Goal: Find specific page/section: Find specific page/section

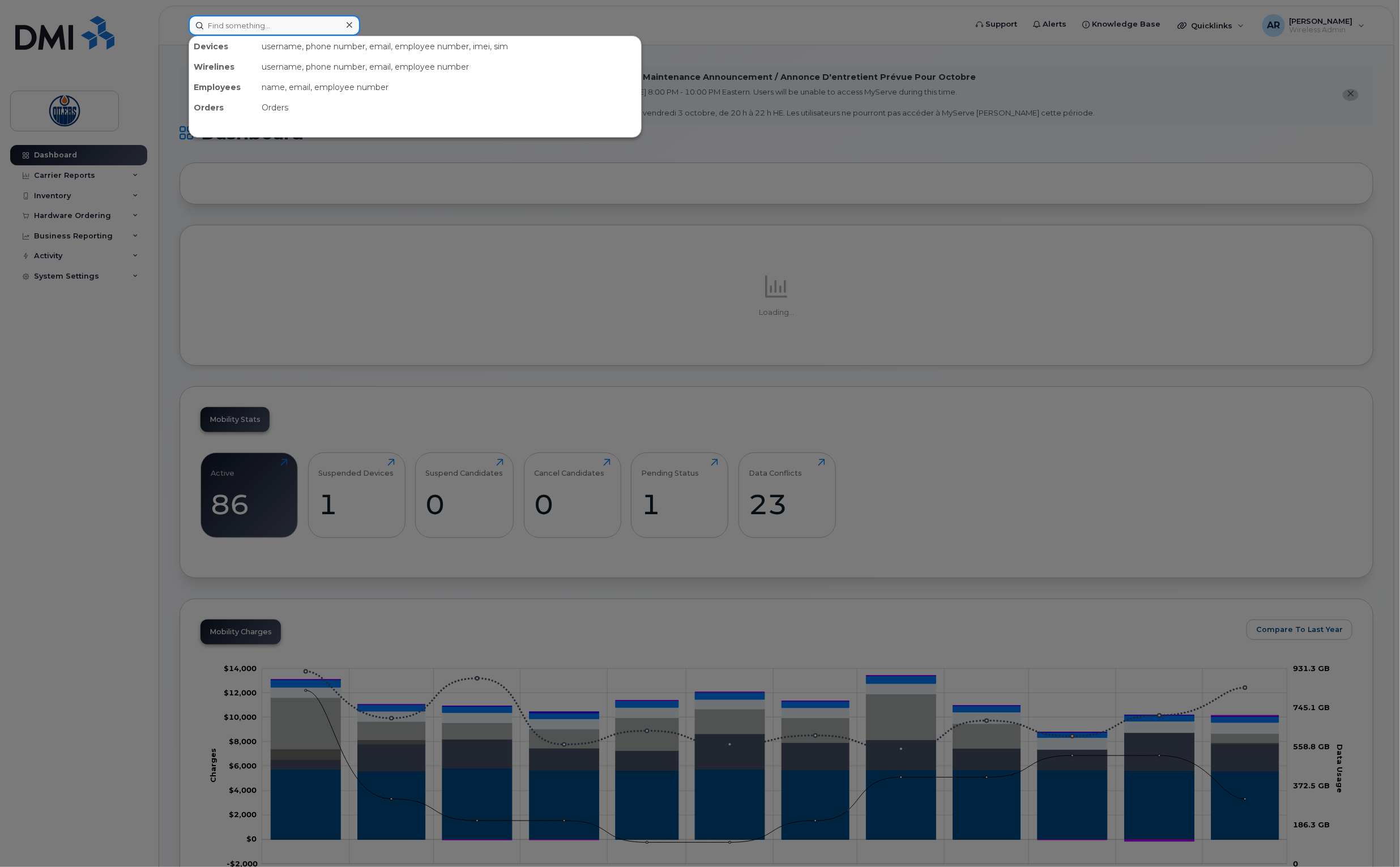
click at [205, 23] on input at bounding box center [274, 26] width 172 height 20
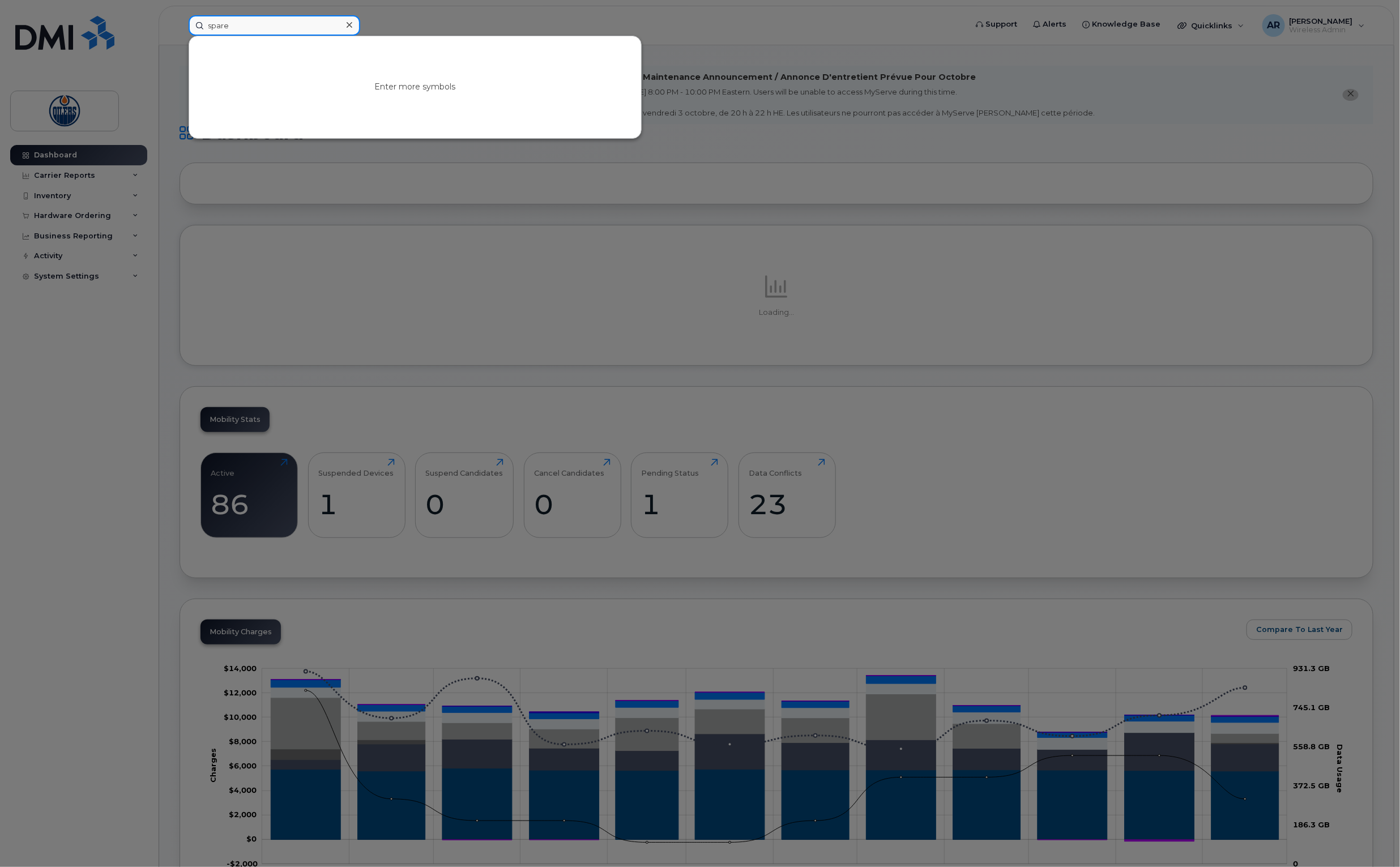
type input "spare"
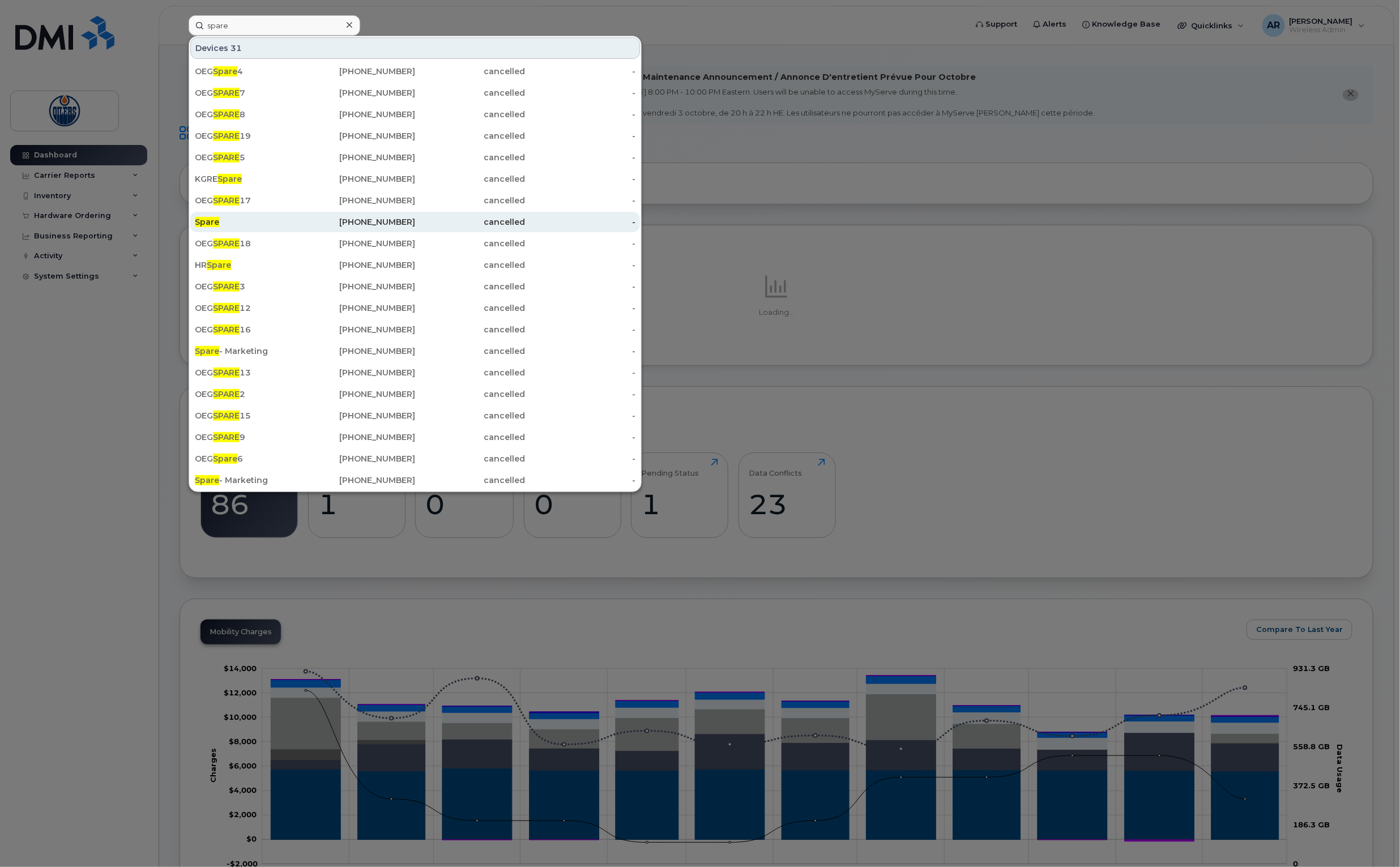
click at [204, 221] on span "Spare" at bounding box center [207, 222] width 24 height 10
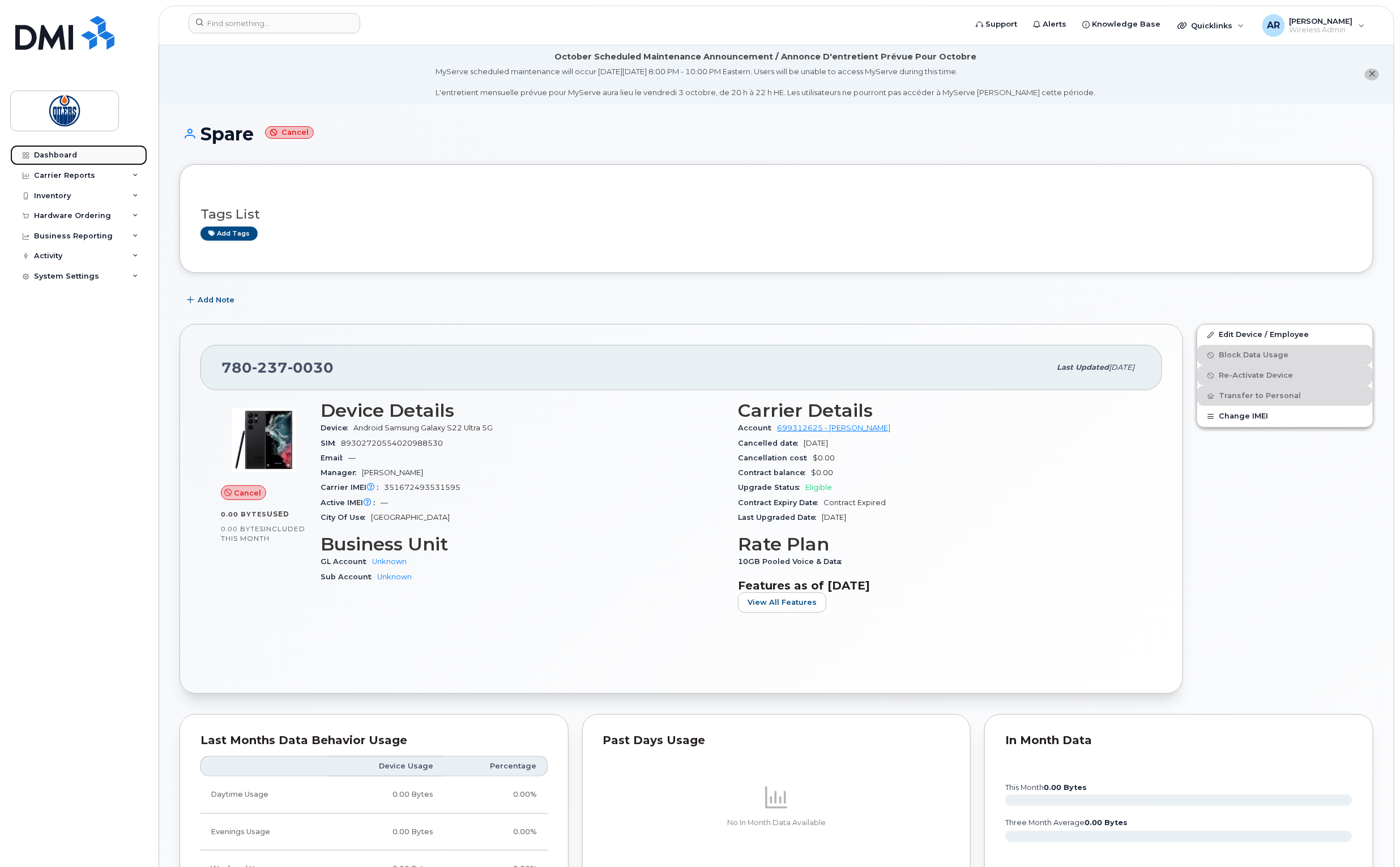
drag, startPoint x: 59, startPoint y: 155, endPoint x: 127, endPoint y: 154, distance: 68.0
click at [59, 154] on div "Dashboard" at bounding box center [56, 155] width 43 height 9
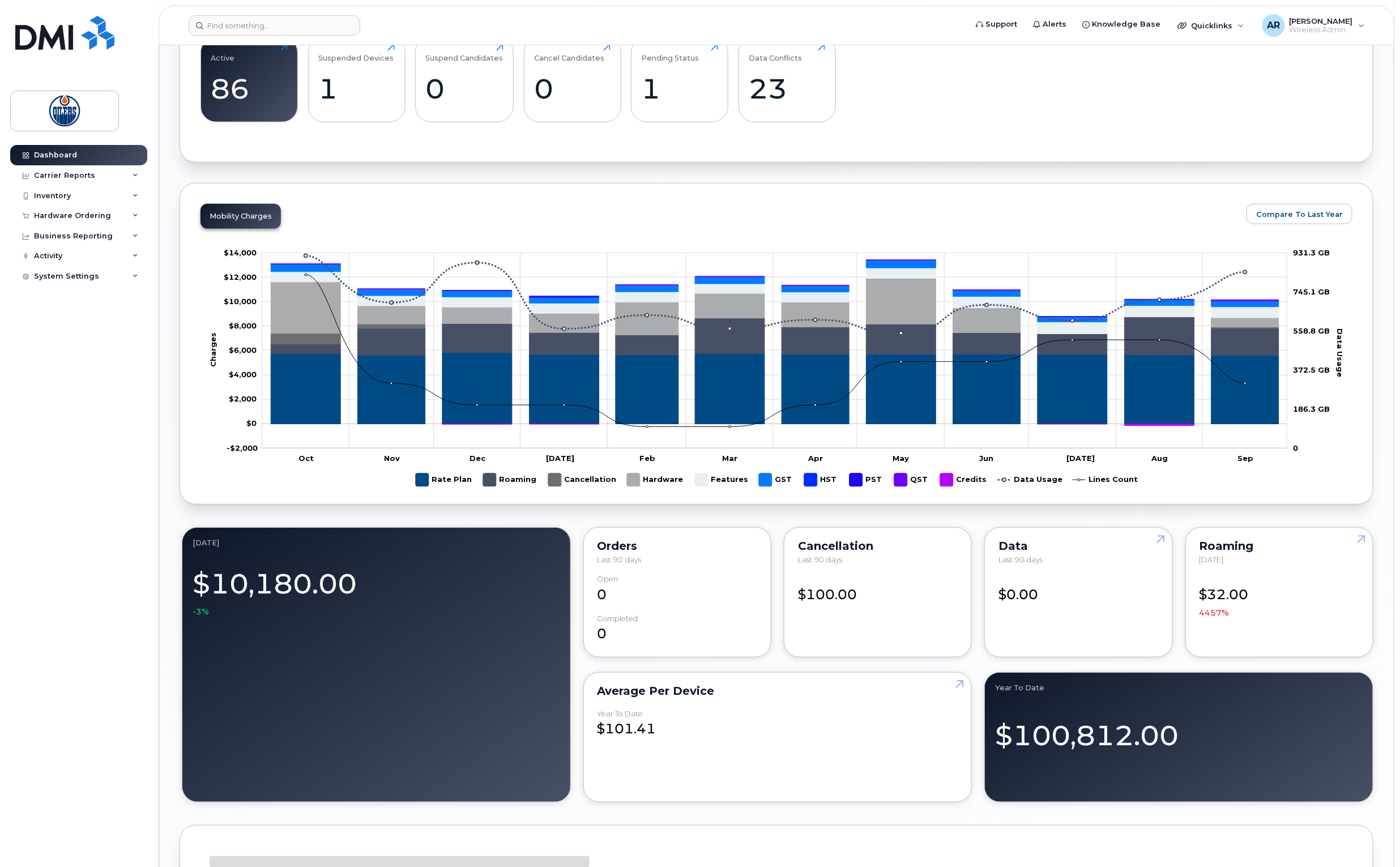
scroll to position [1048, 0]
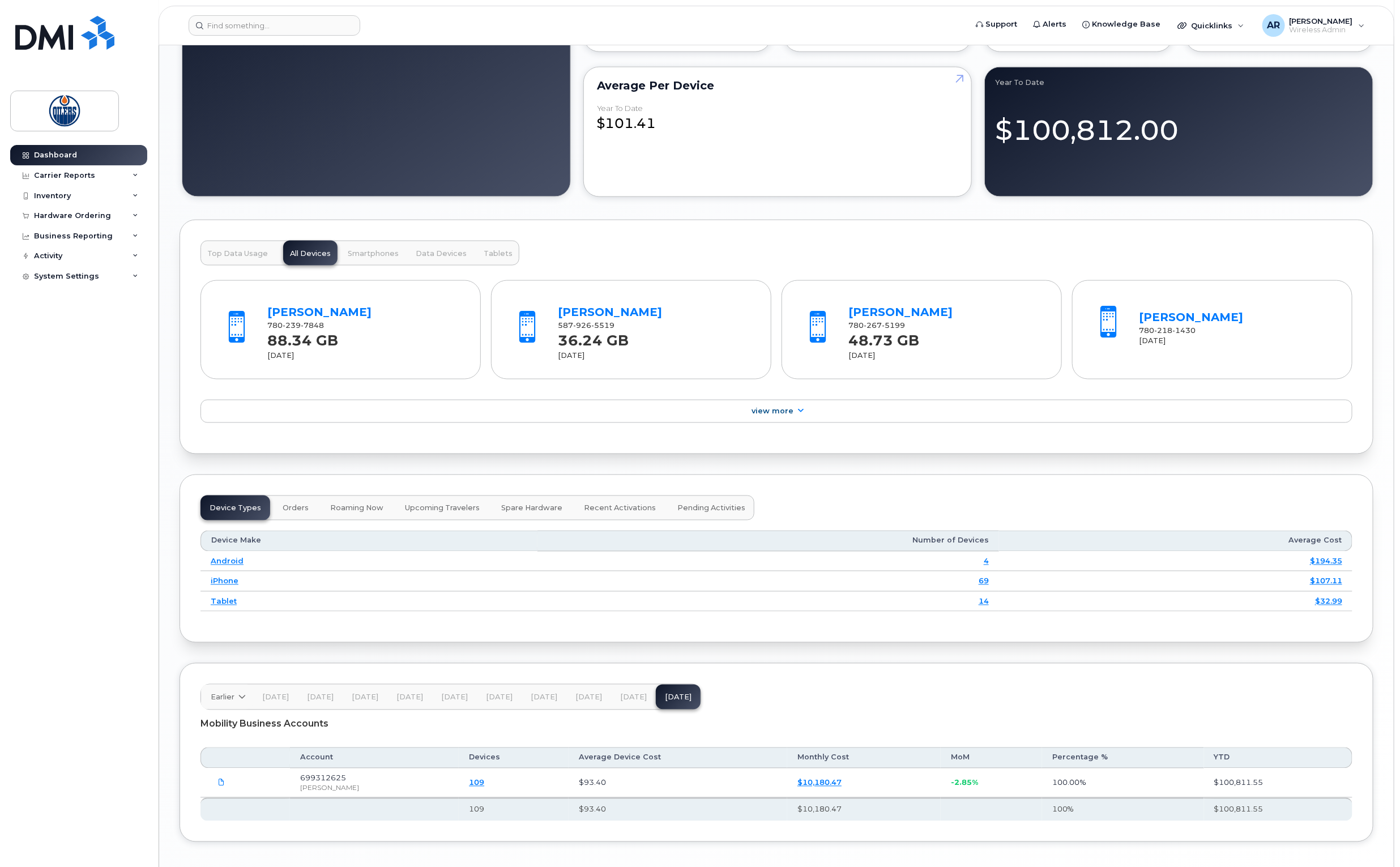
click at [220, 732] on div "Mobility Business Accounts" at bounding box center [776, 724] width 1152 height 28
drag, startPoint x: 212, startPoint y: 34, endPoint x: 216, endPoint y: 24, distance: 10.8
click at [215, 28] on input at bounding box center [274, 26] width 172 height 20
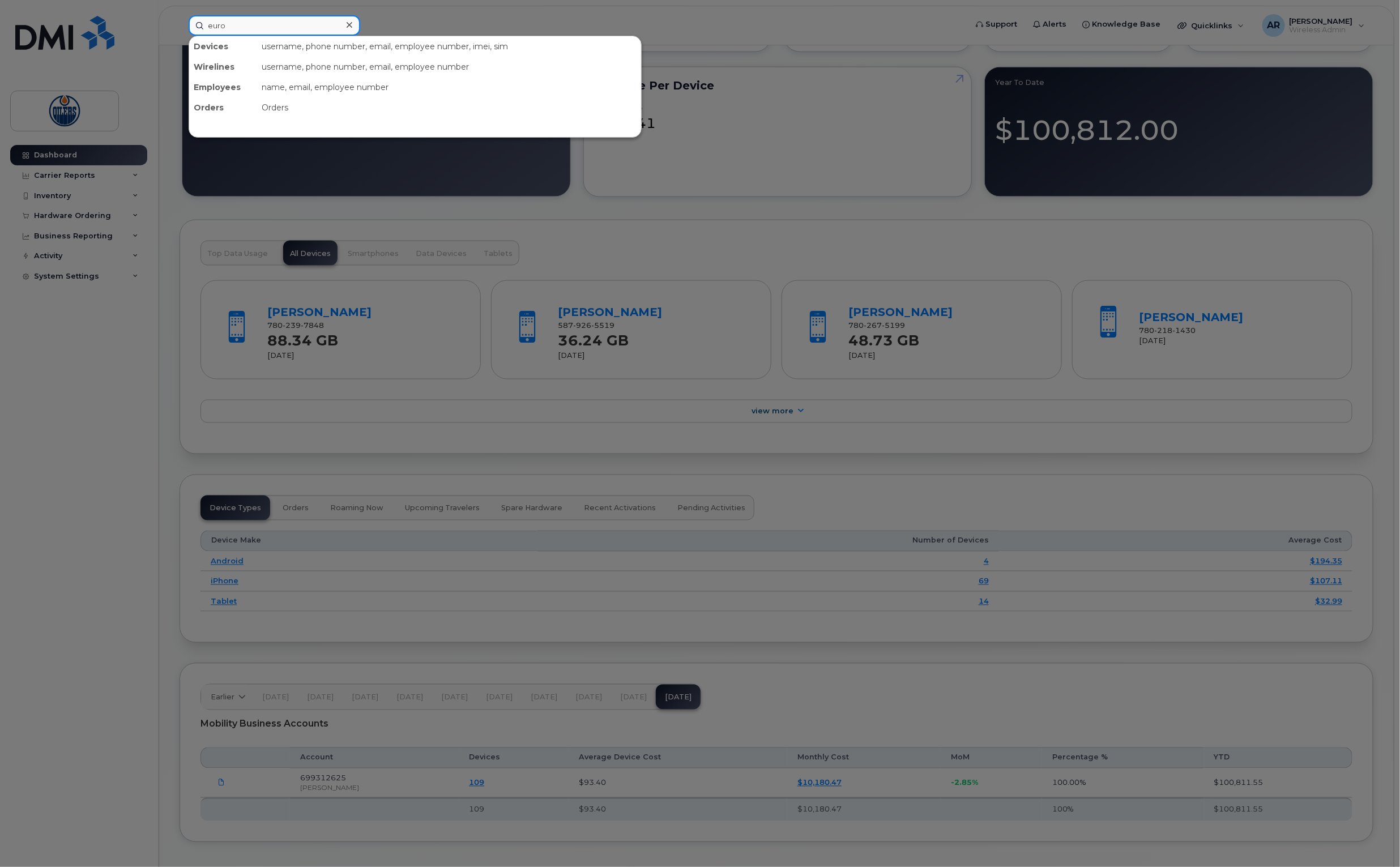
type input "euro"
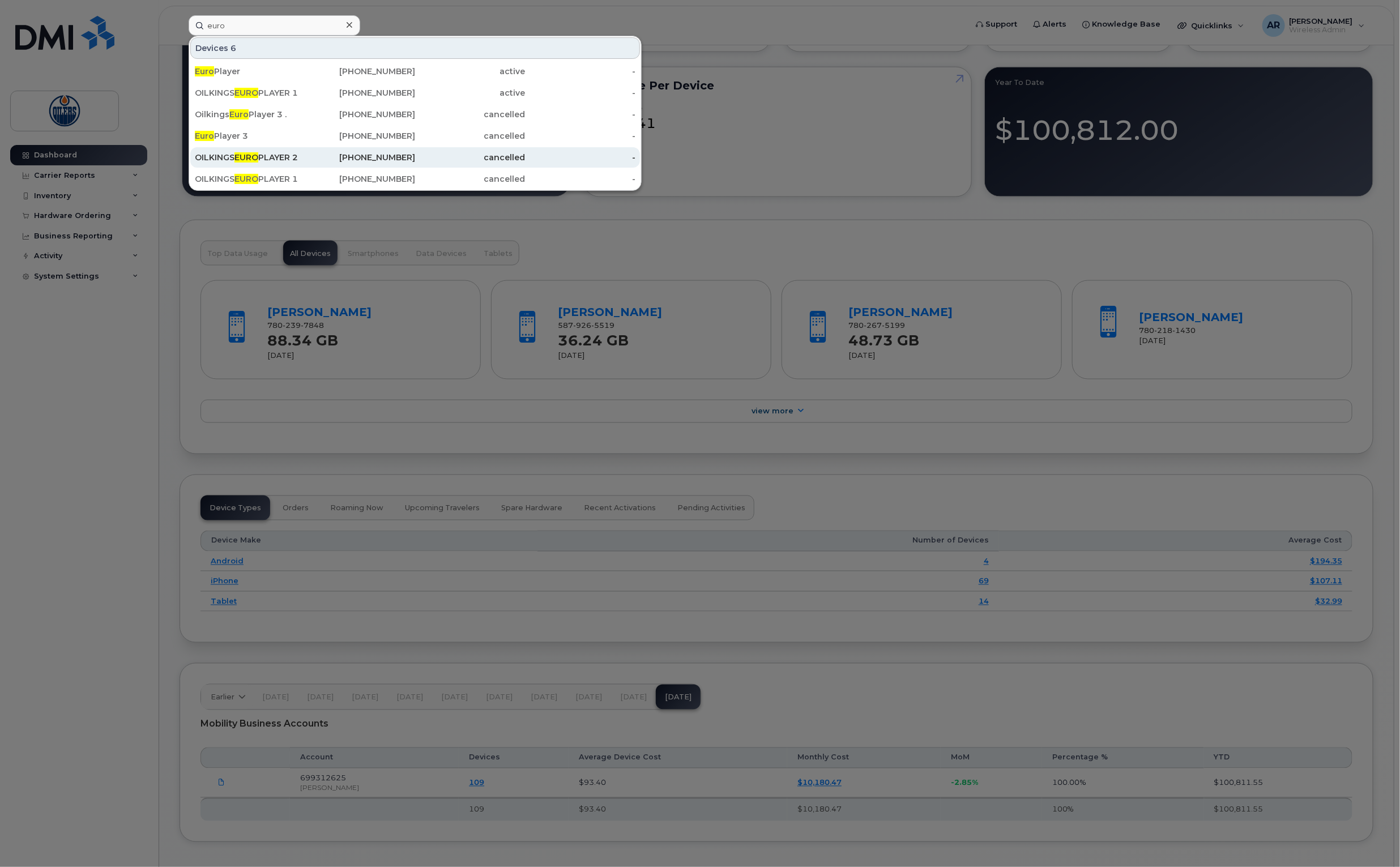
click at [273, 155] on div "OILKINGS EURO PLAYER 2" at bounding box center [250, 157] width 110 height 11
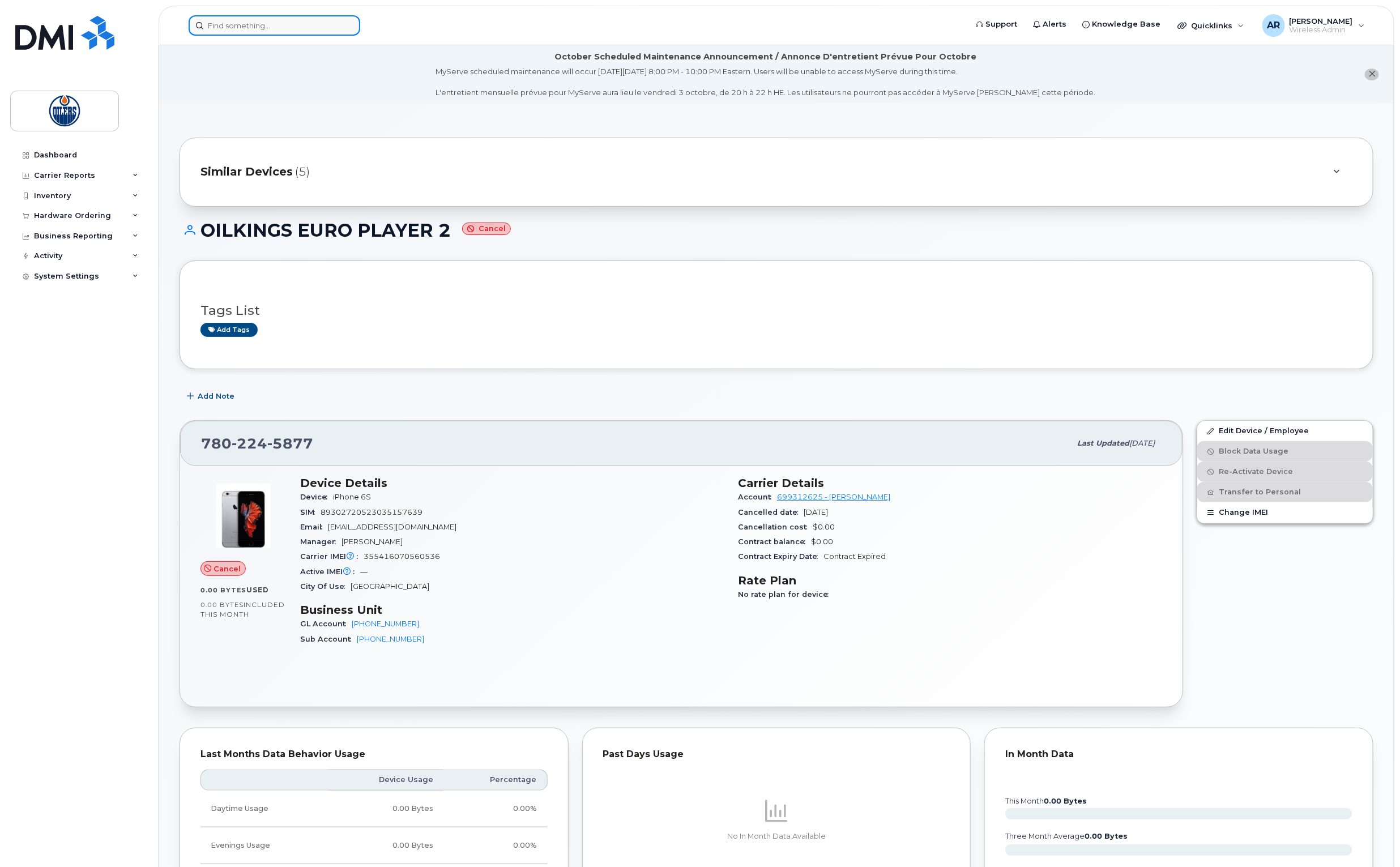
click at [237, 32] on input at bounding box center [274, 26] width 172 height 20
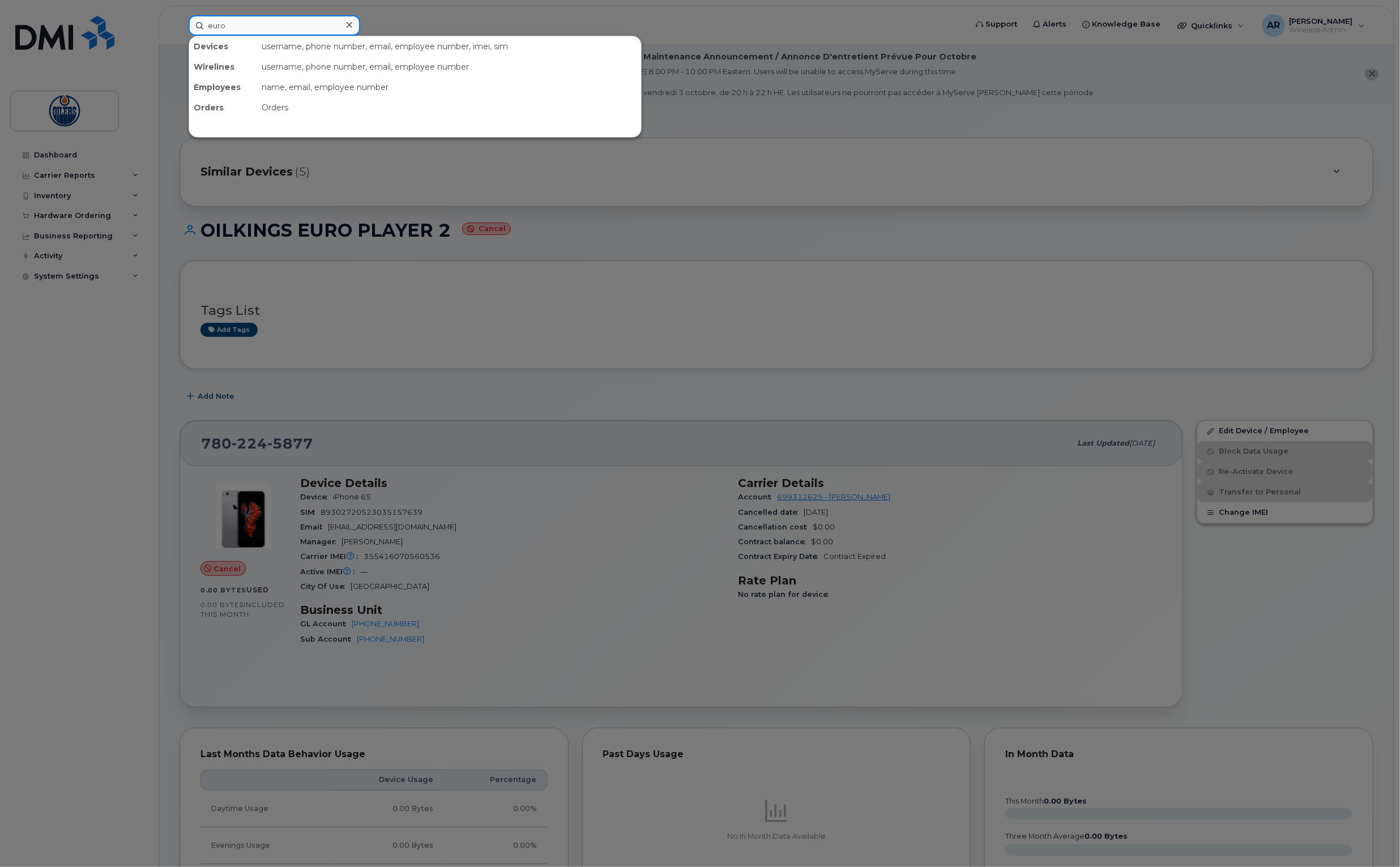
type input "euro"
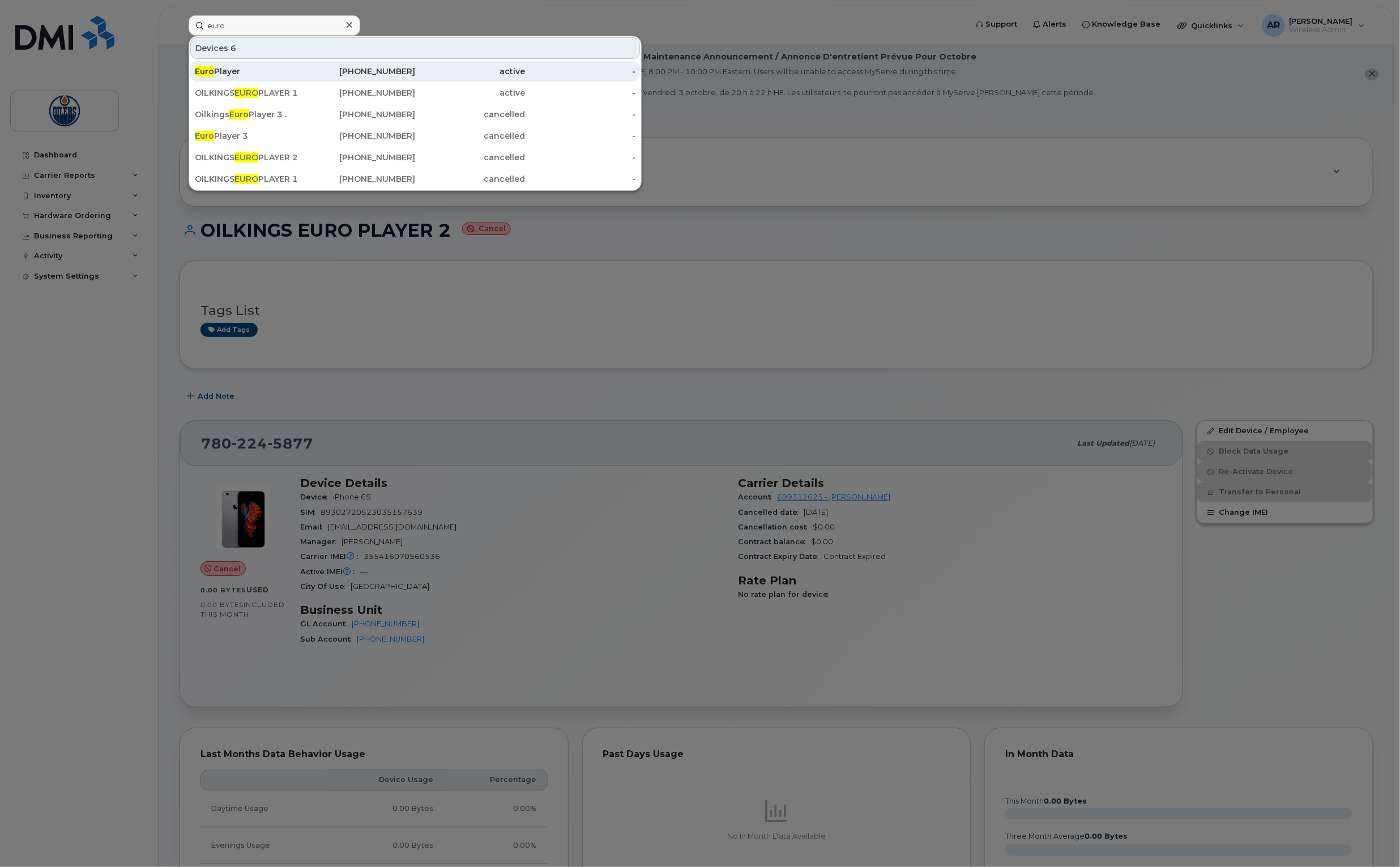
click at [231, 69] on div "Euro Player" at bounding box center [250, 72] width 110 height 11
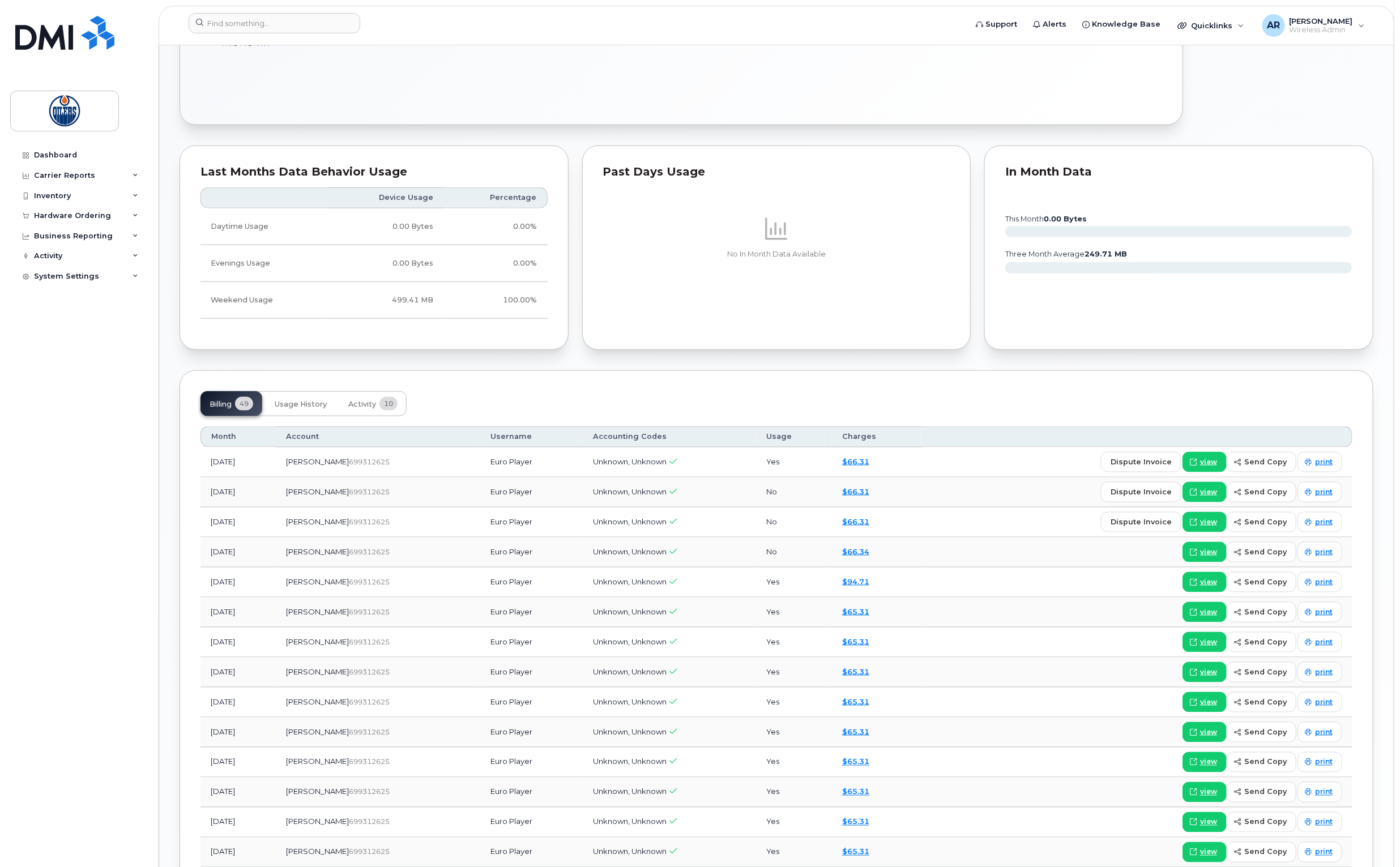
scroll to position [699, 0]
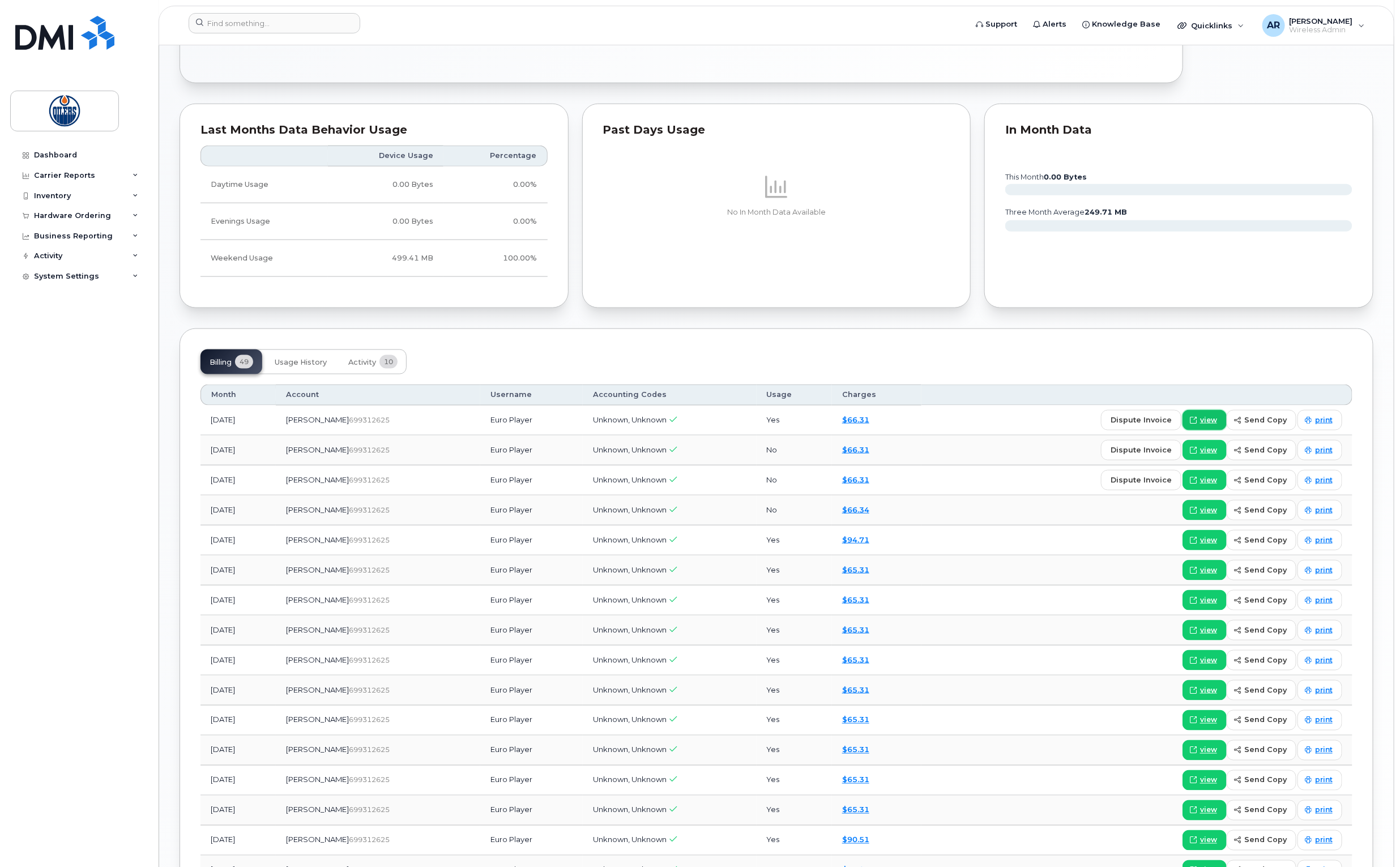
click at [1213, 422] on span "view" at bounding box center [1209, 420] width 17 height 10
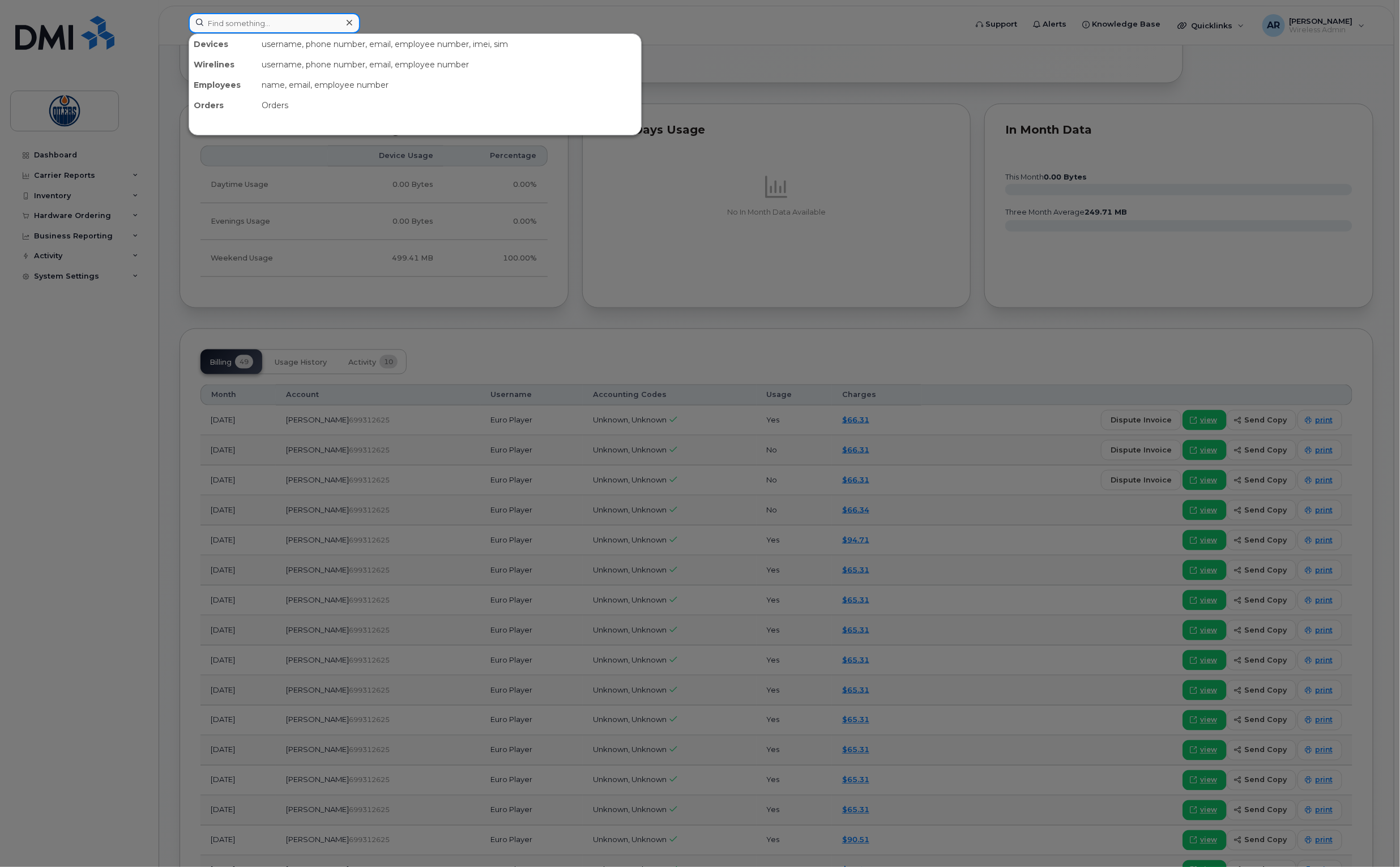
click at [300, 25] on input at bounding box center [274, 23] width 172 height 20
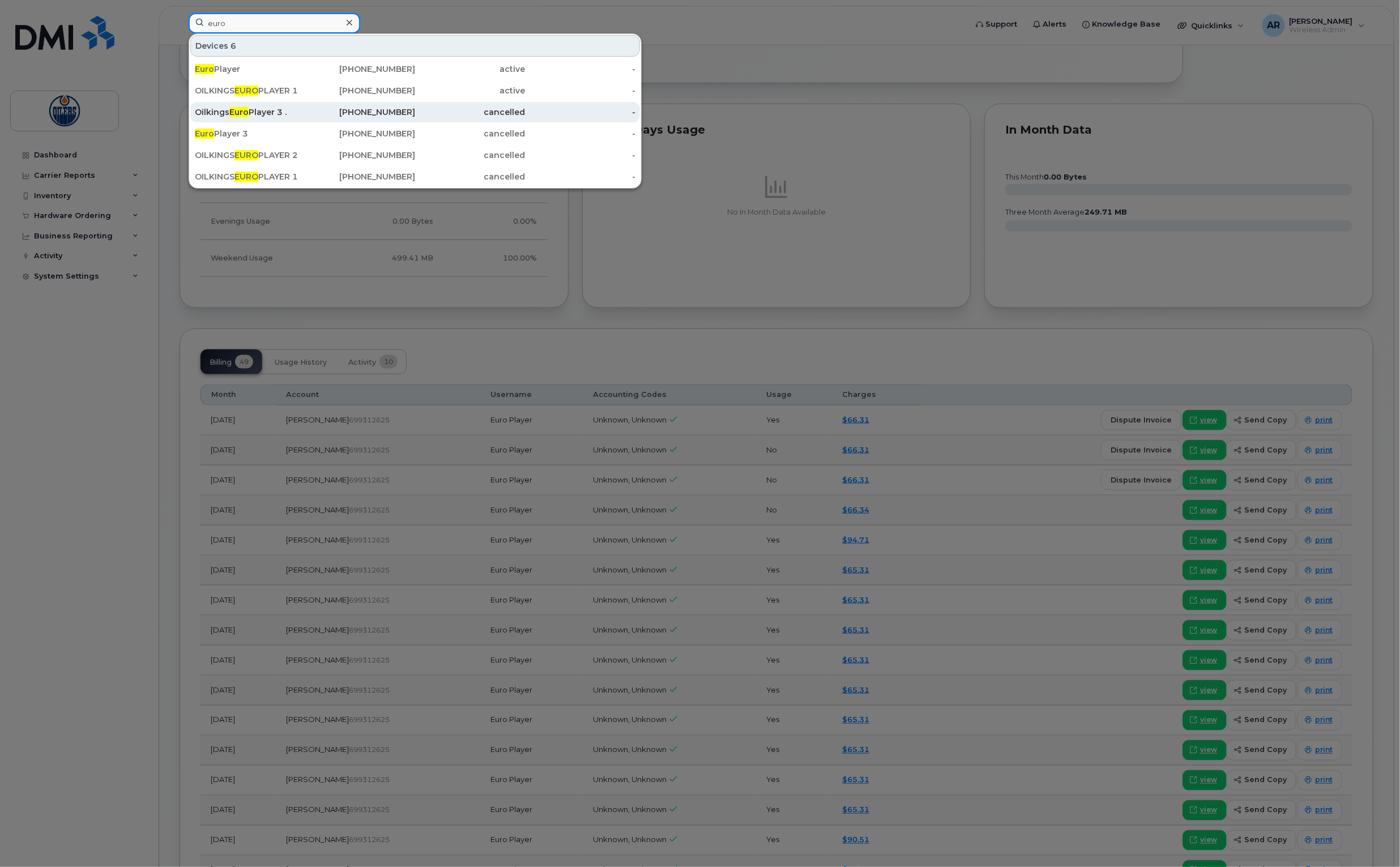
type input "euro"
click at [286, 111] on div "Oilkings Euro Player 3 ." at bounding box center [250, 112] width 110 height 11
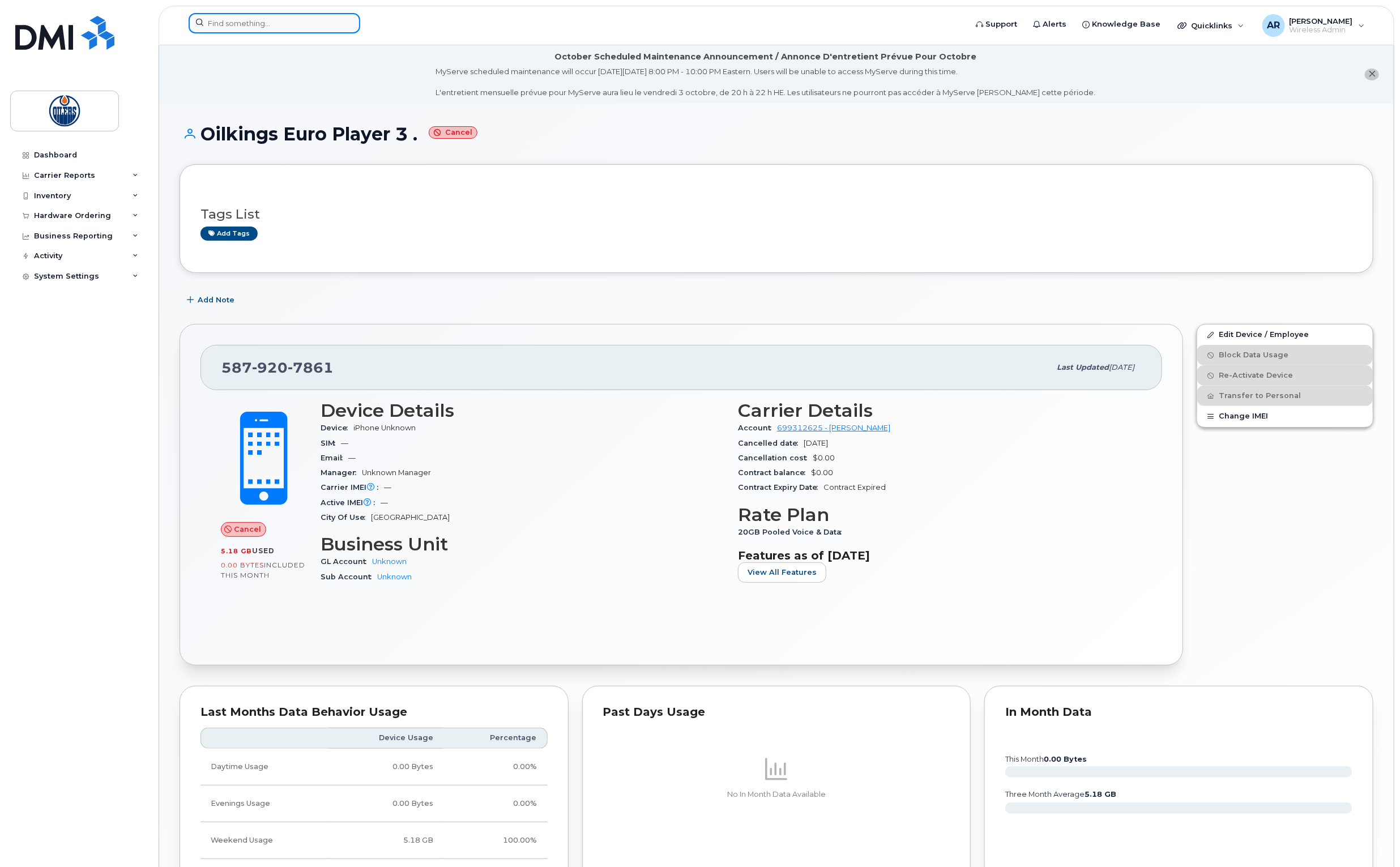
click at [218, 17] on input at bounding box center [274, 23] width 172 height 20
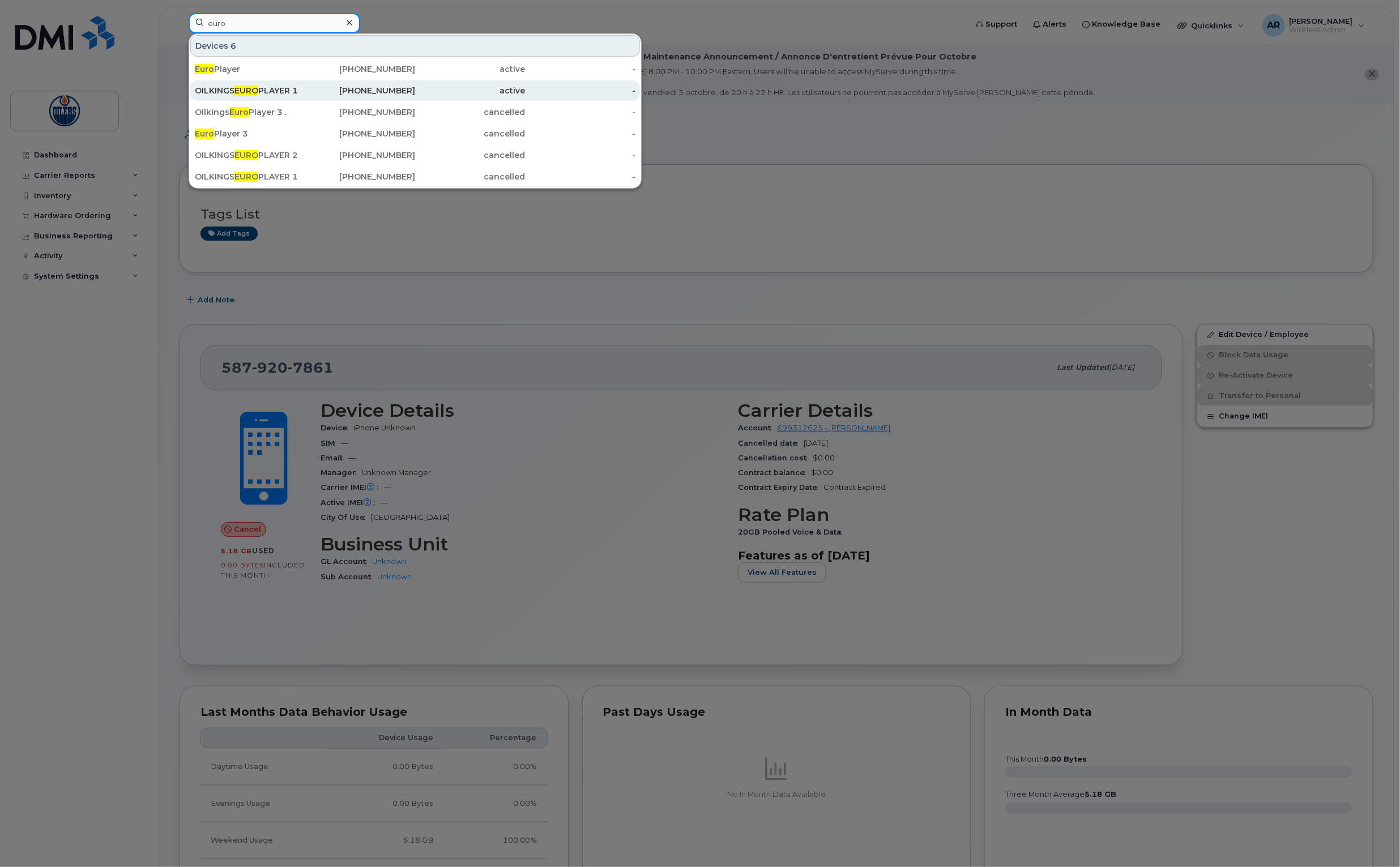
type input "euro"
click at [220, 91] on div "OILKINGS EURO PLAYER 1" at bounding box center [250, 91] width 110 height 11
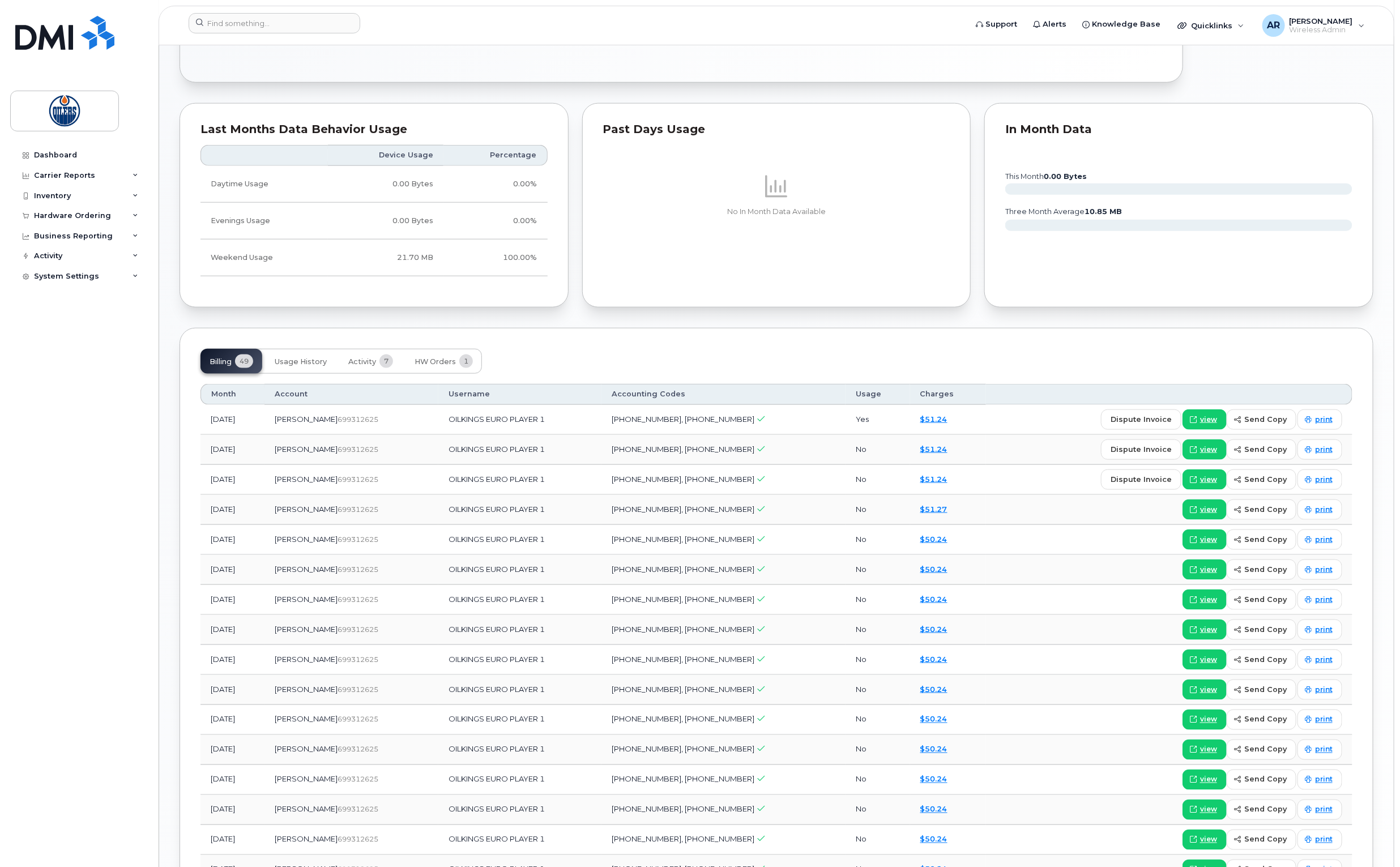
scroll to position [785, 0]
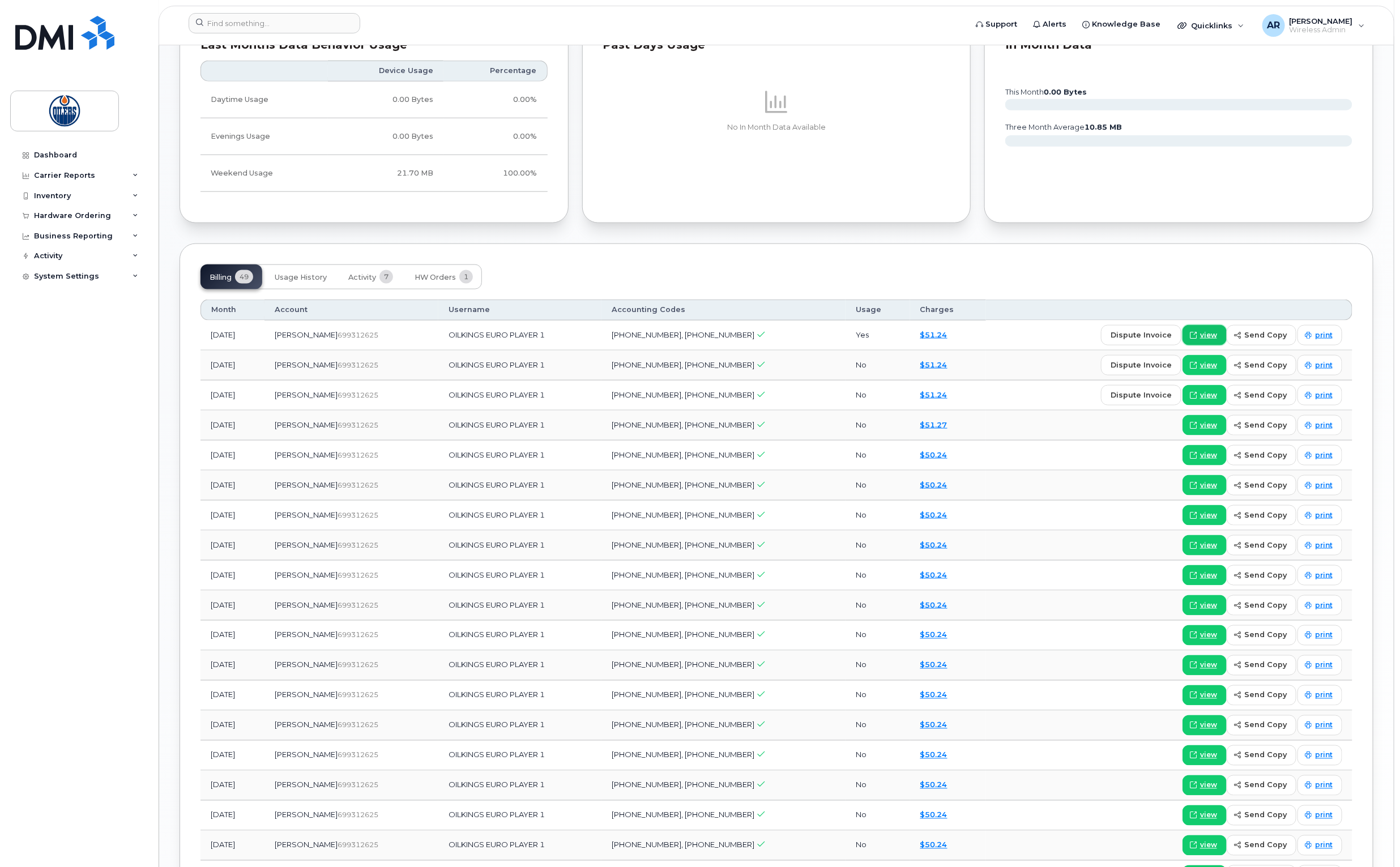
click at [1202, 339] on link "view" at bounding box center [1205, 335] width 44 height 20
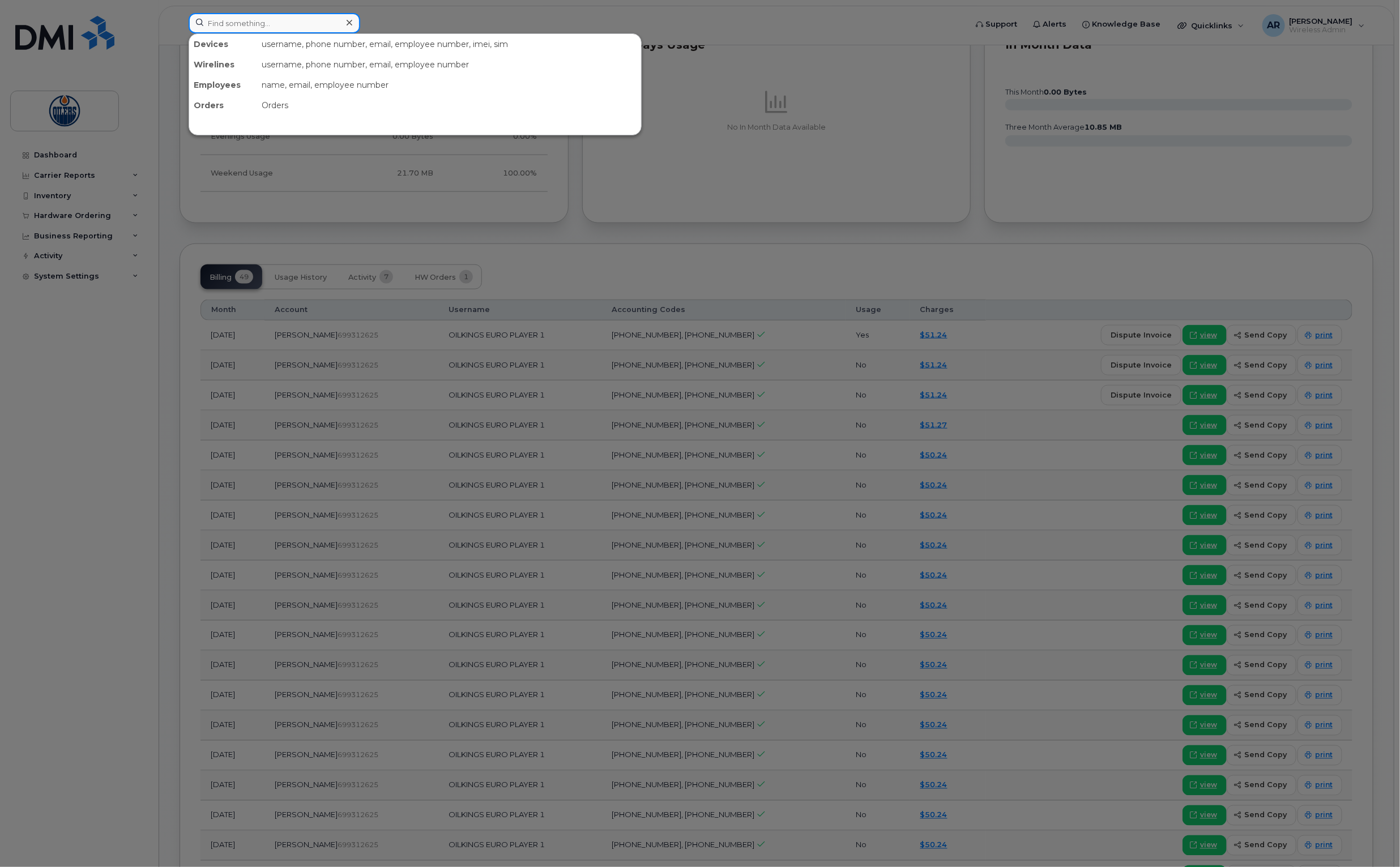
click at [266, 18] on input at bounding box center [274, 23] width 172 height 20
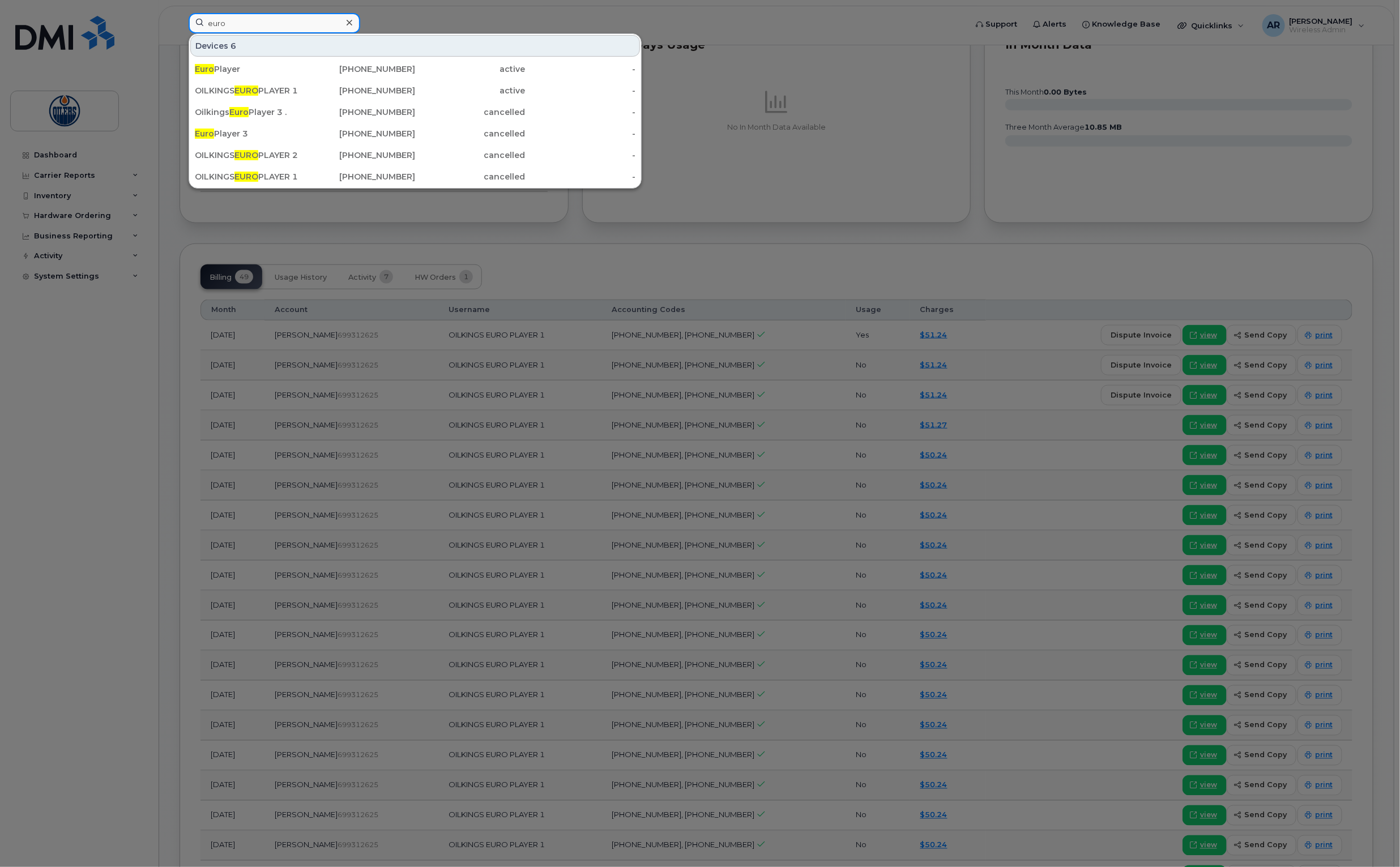
drag, startPoint x: 227, startPoint y: 24, endPoint x: 197, endPoint y: 22, distance: 30.1
click at [197, 22] on input "euro" at bounding box center [274, 23] width 172 height 20
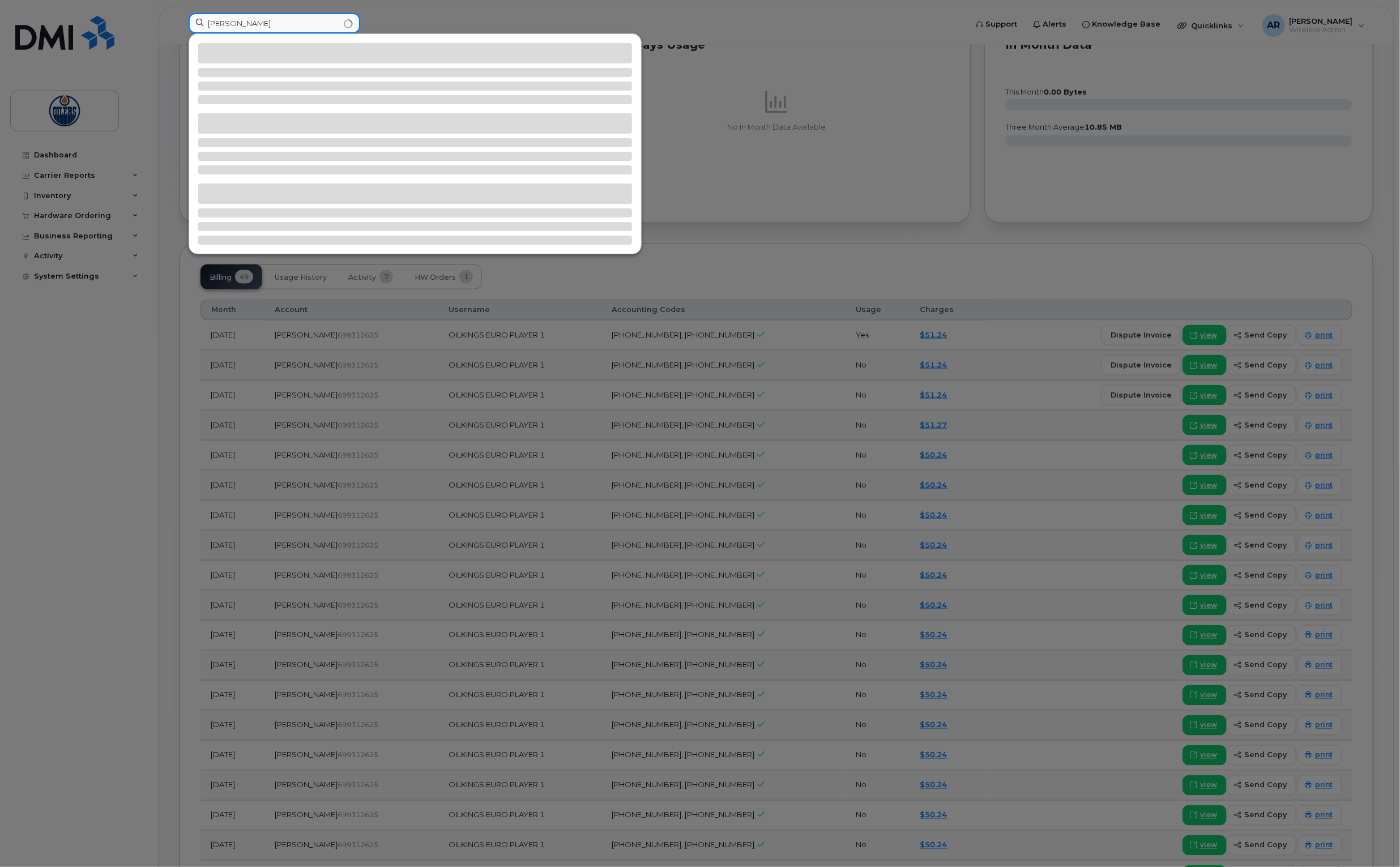
type input "[PERSON_NAME]"
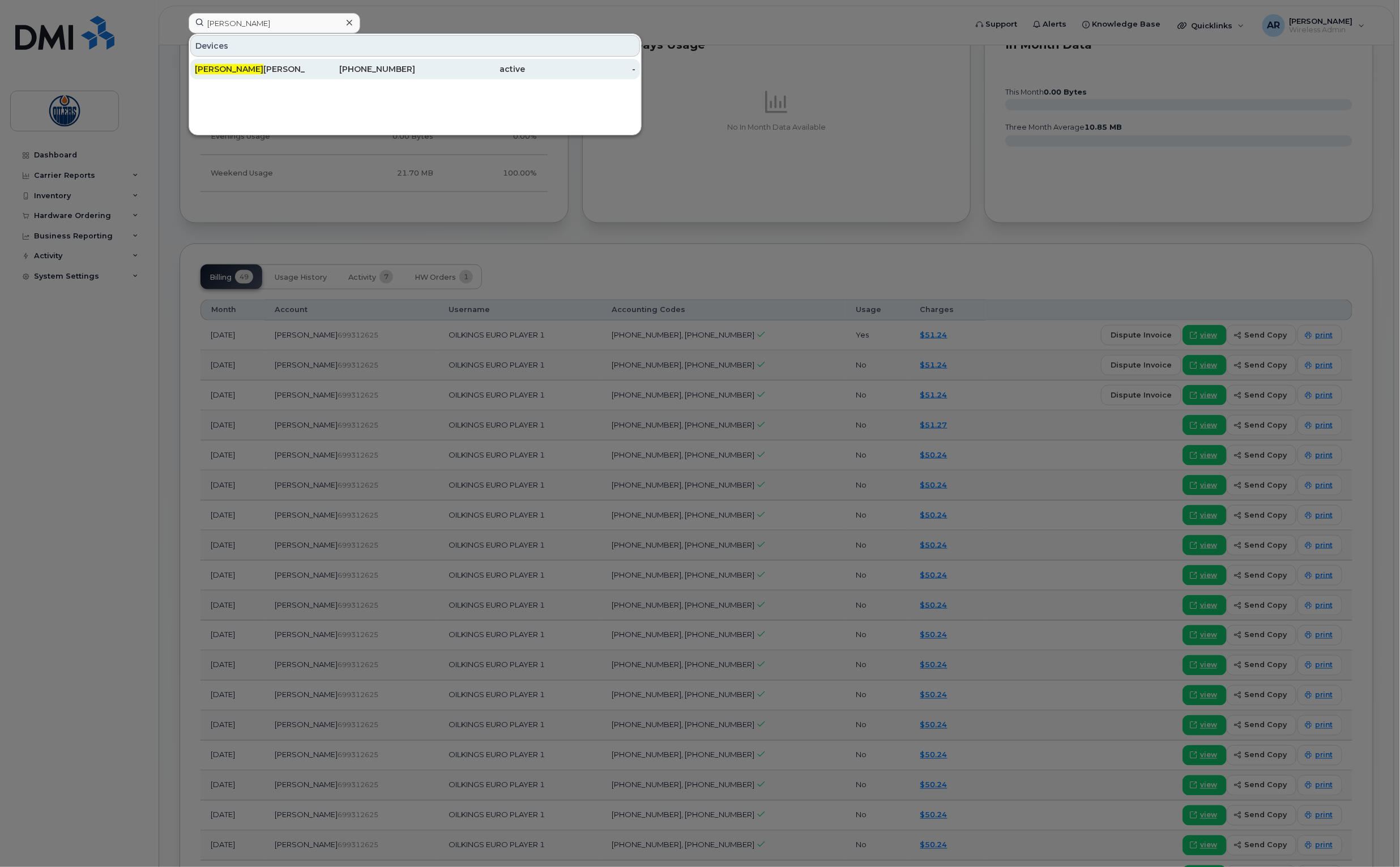
drag, startPoint x: 232, startPoint y: 65, endPoint x: 269, endPoint y: 73, distance: 37.9
click at [232, 65] on div "[PERSON_NAME]" at bounding box center [250, 69] width 110 height 11
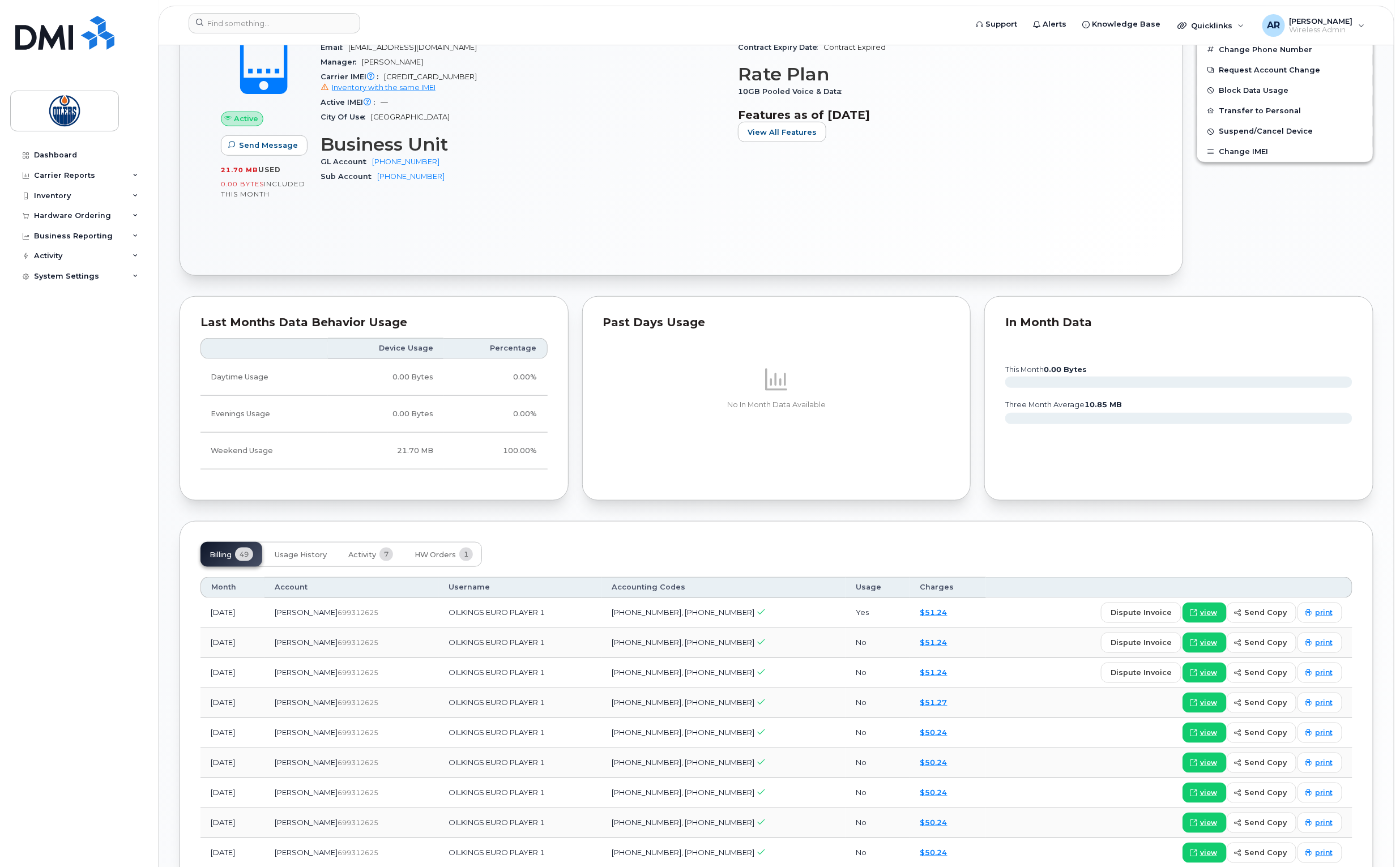
scroll to position [507, 0]
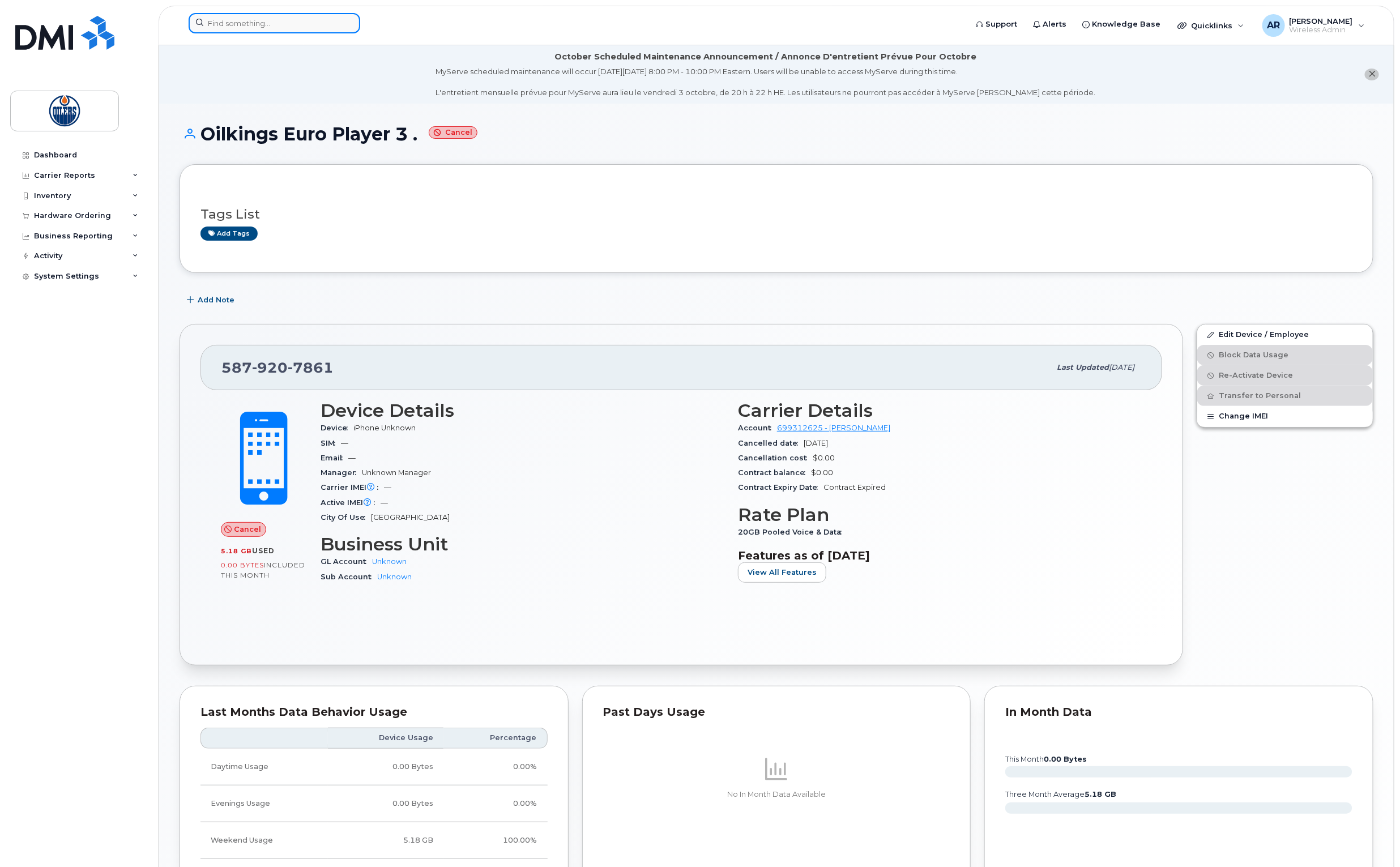
click at [260, 16] on input at bounding box center [274, 23] width 172 height 20
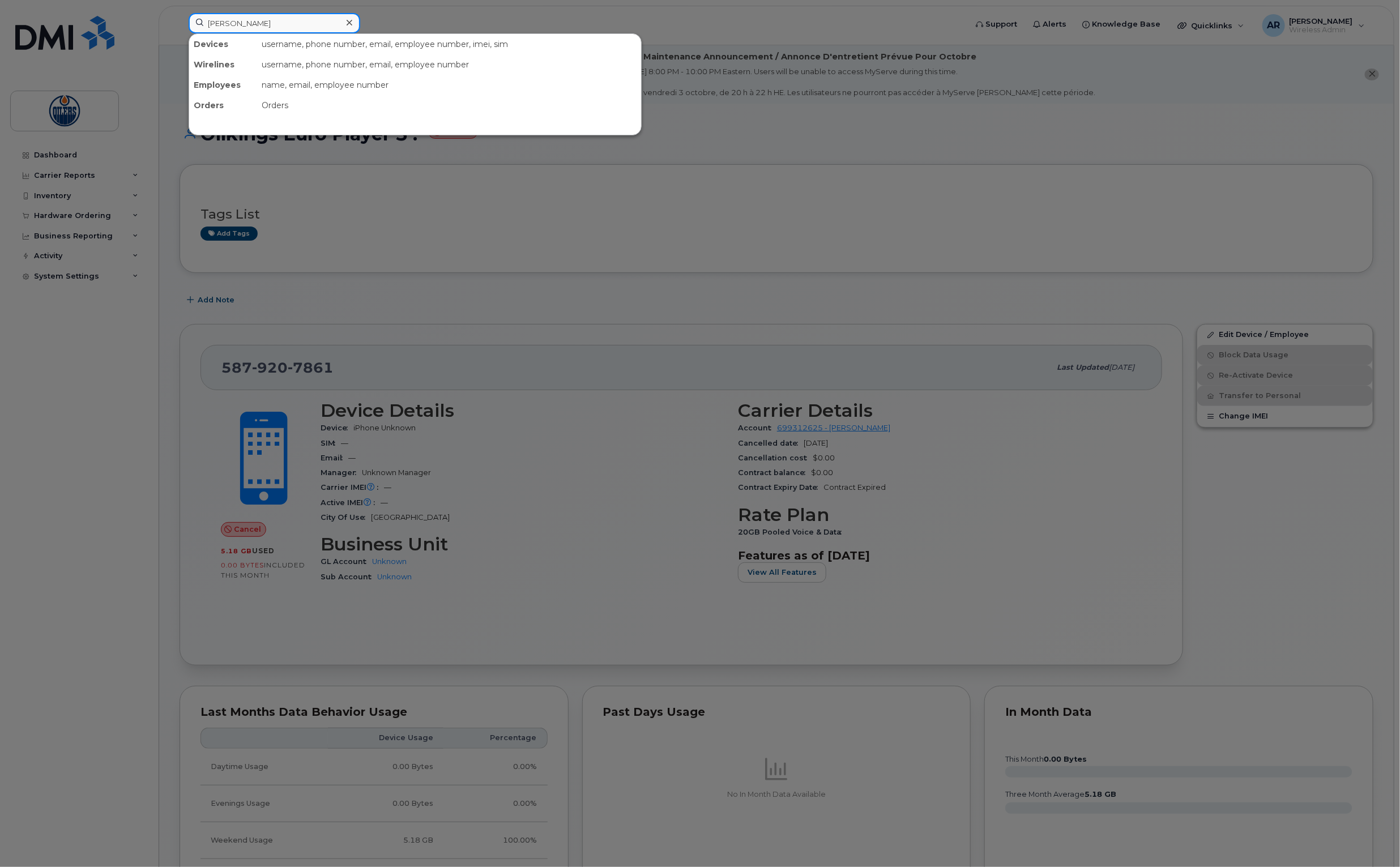
type input "[PERSON_NAME]"
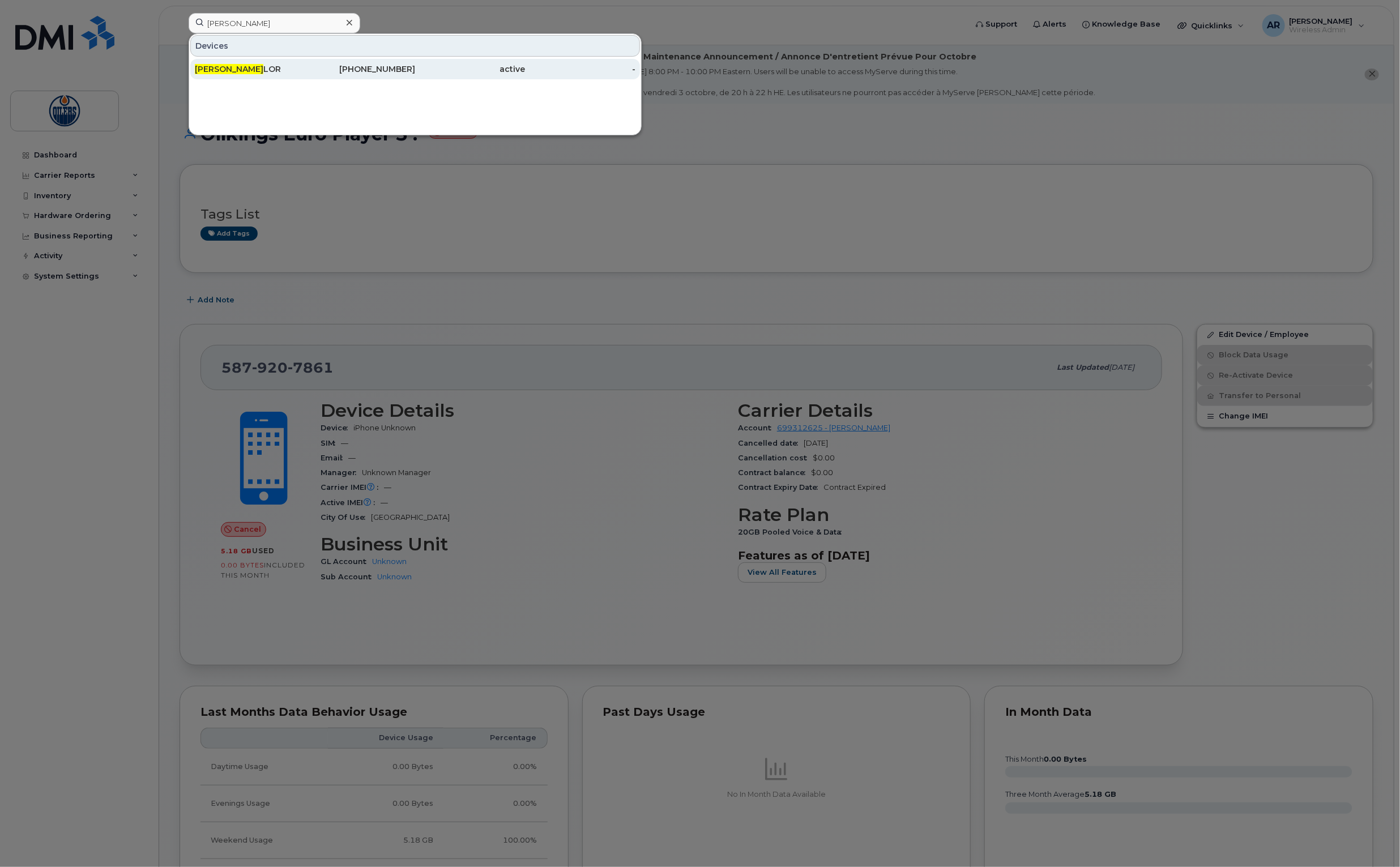
click at [224, 70] on span "[PERSON_NAME]" at bounding box center [229, 69] width 69 height 10
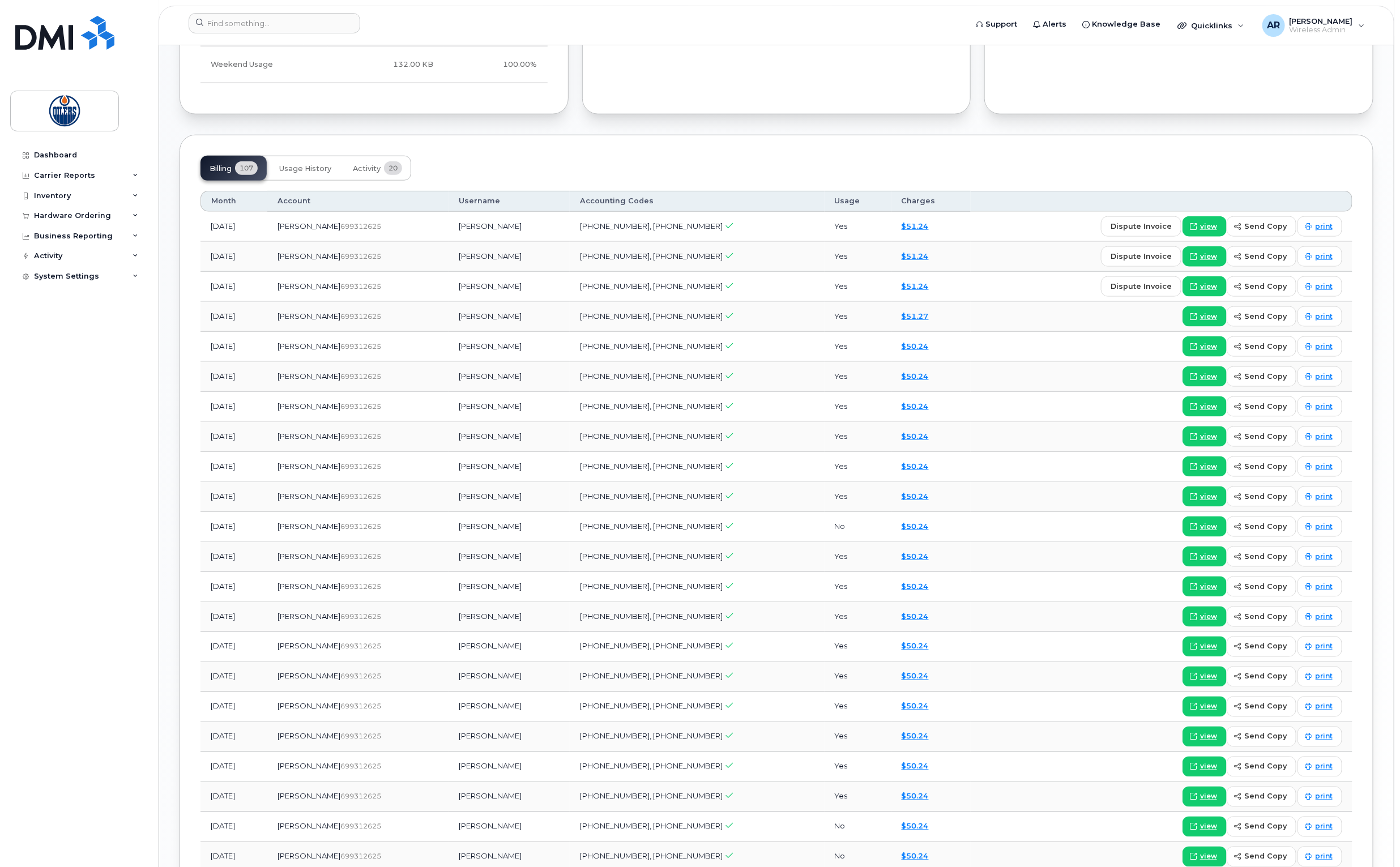
scroll to position [780, 0]
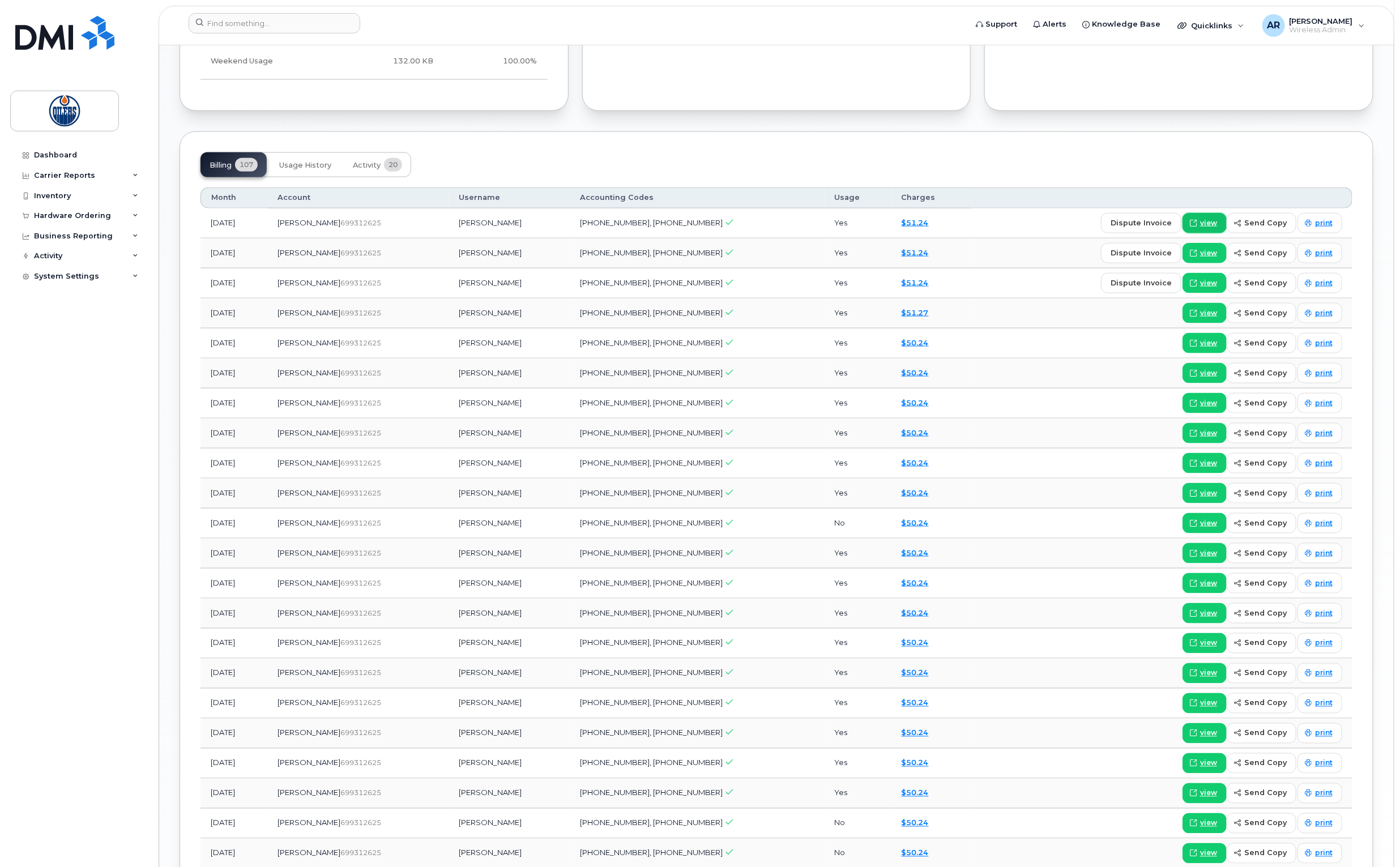
click at [1203, 226] on span "view" at bounding box center [1209, 223] width 17 height 10
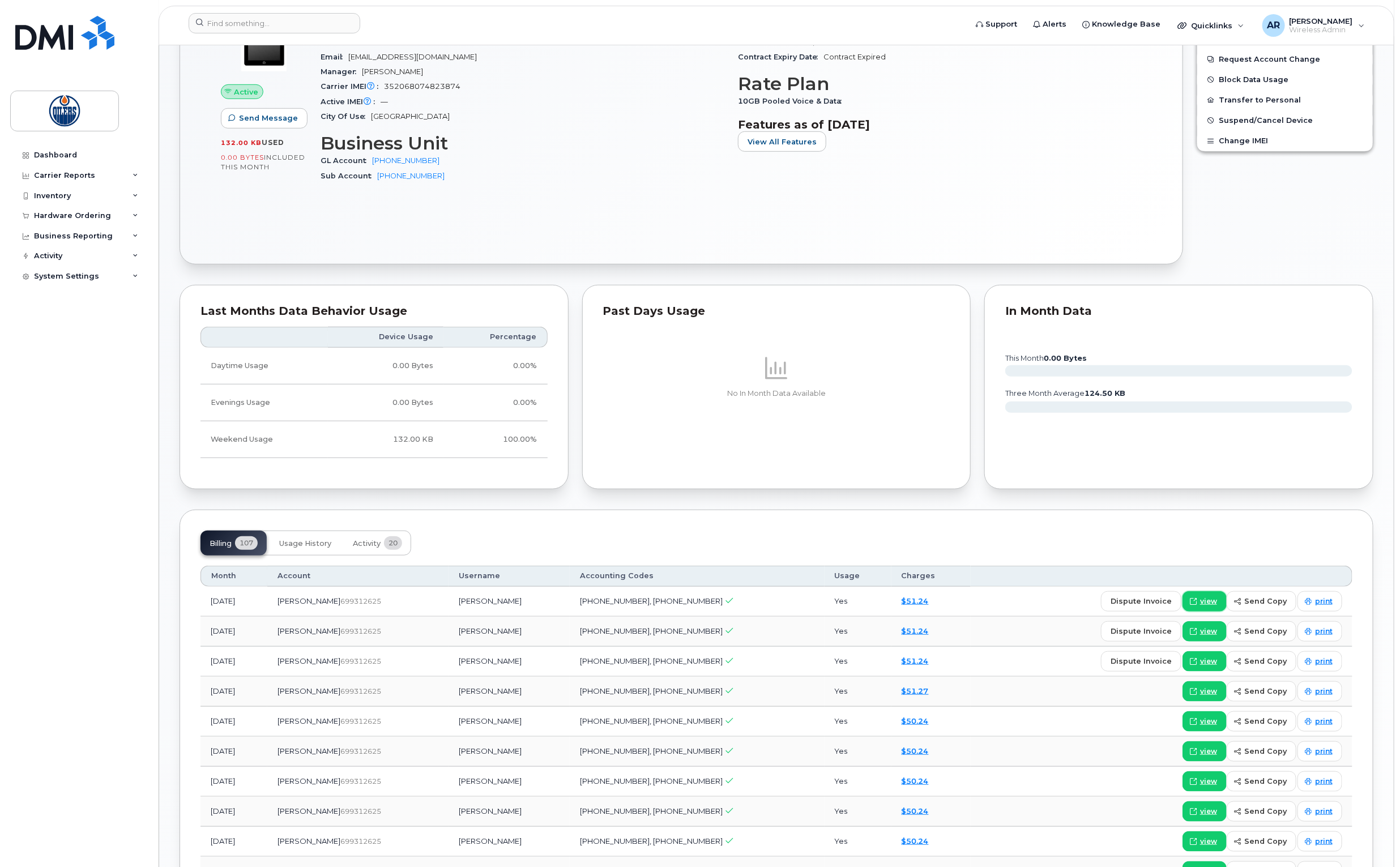
scroll to position [415, 0]
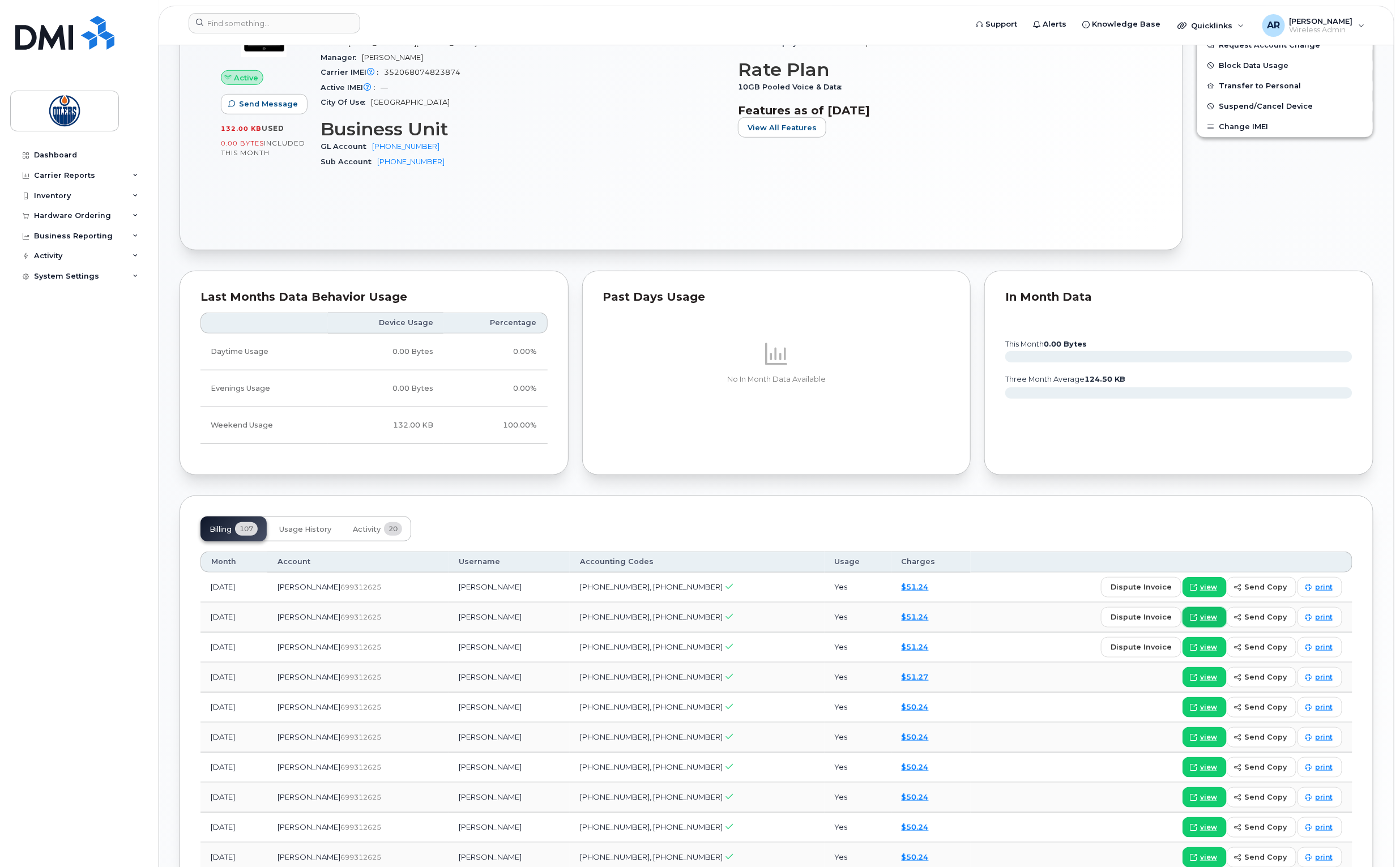
click at [1209, 618] on span "view" at bounding box center [1209, 618] width 17 height 10
click at [1205, 646] on span "view" at bounding box center [1209, 648] width 17 height 10
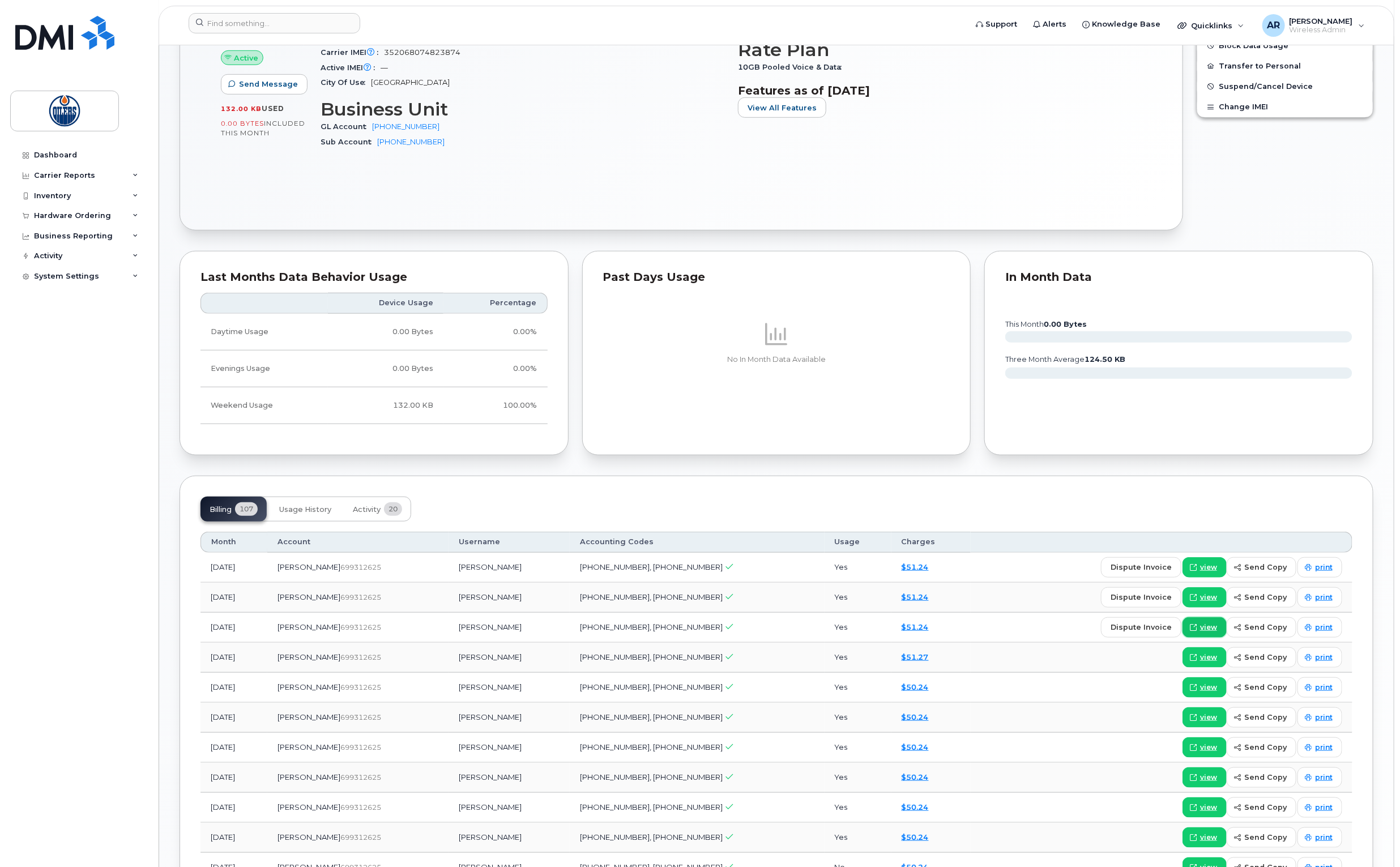
click at [1209, 622] on link "view" at bounding box center [1205, 628] width 44 height 20
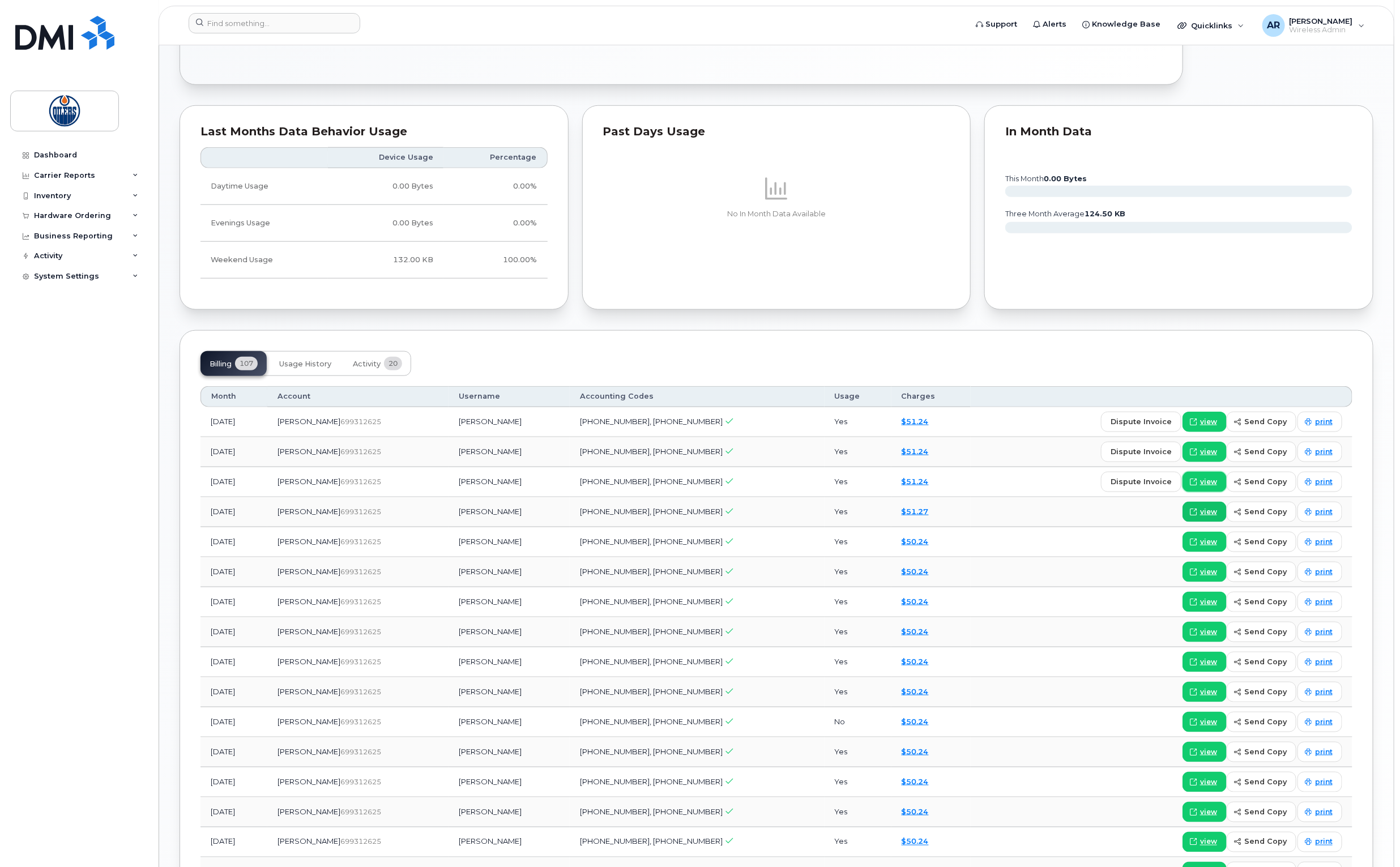
scroll to position [592, 0]
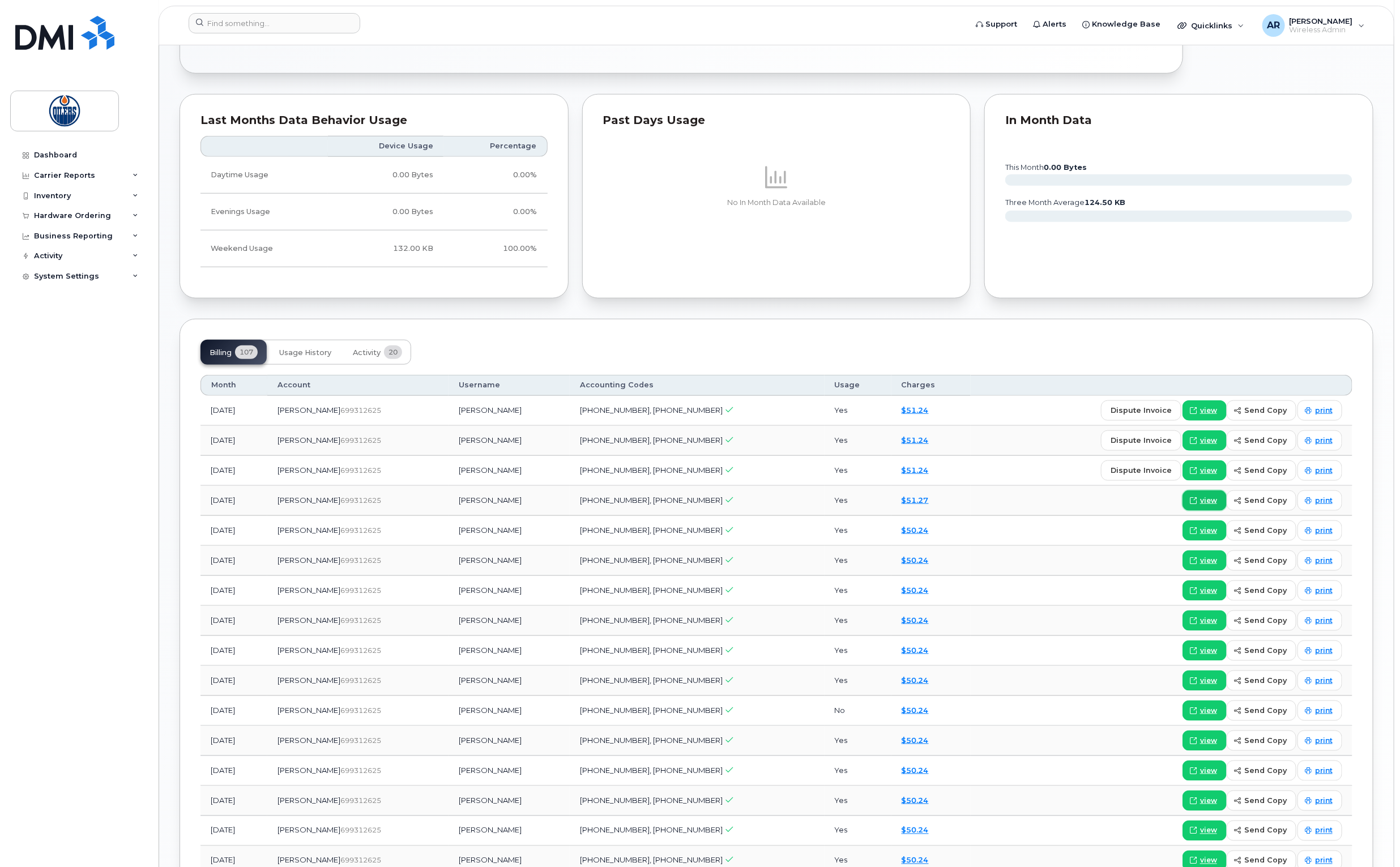
click at [1209, 499] on span "view" at bounding box center [1209, 501] width 17 height 10
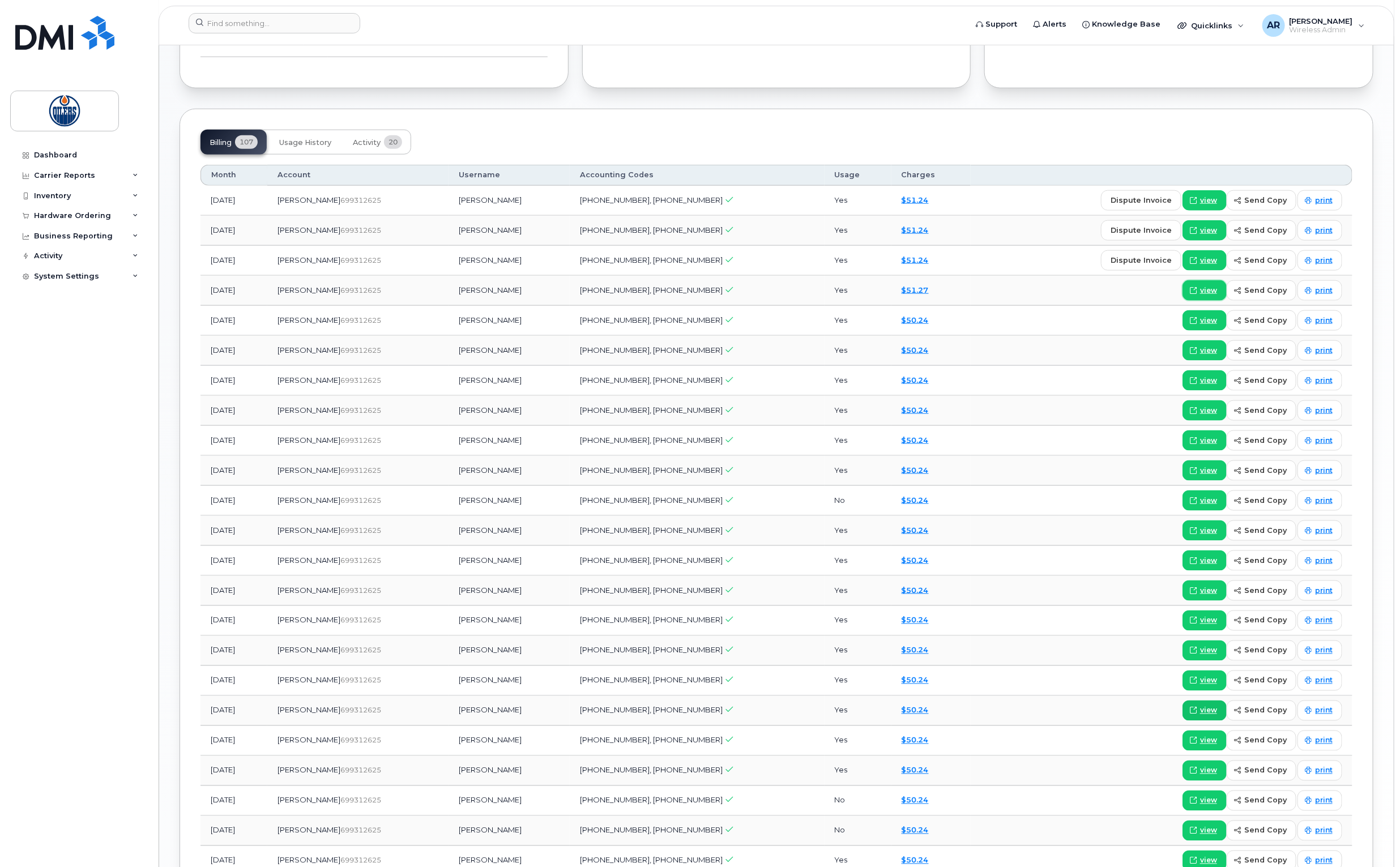
scroll to position [994, 0]
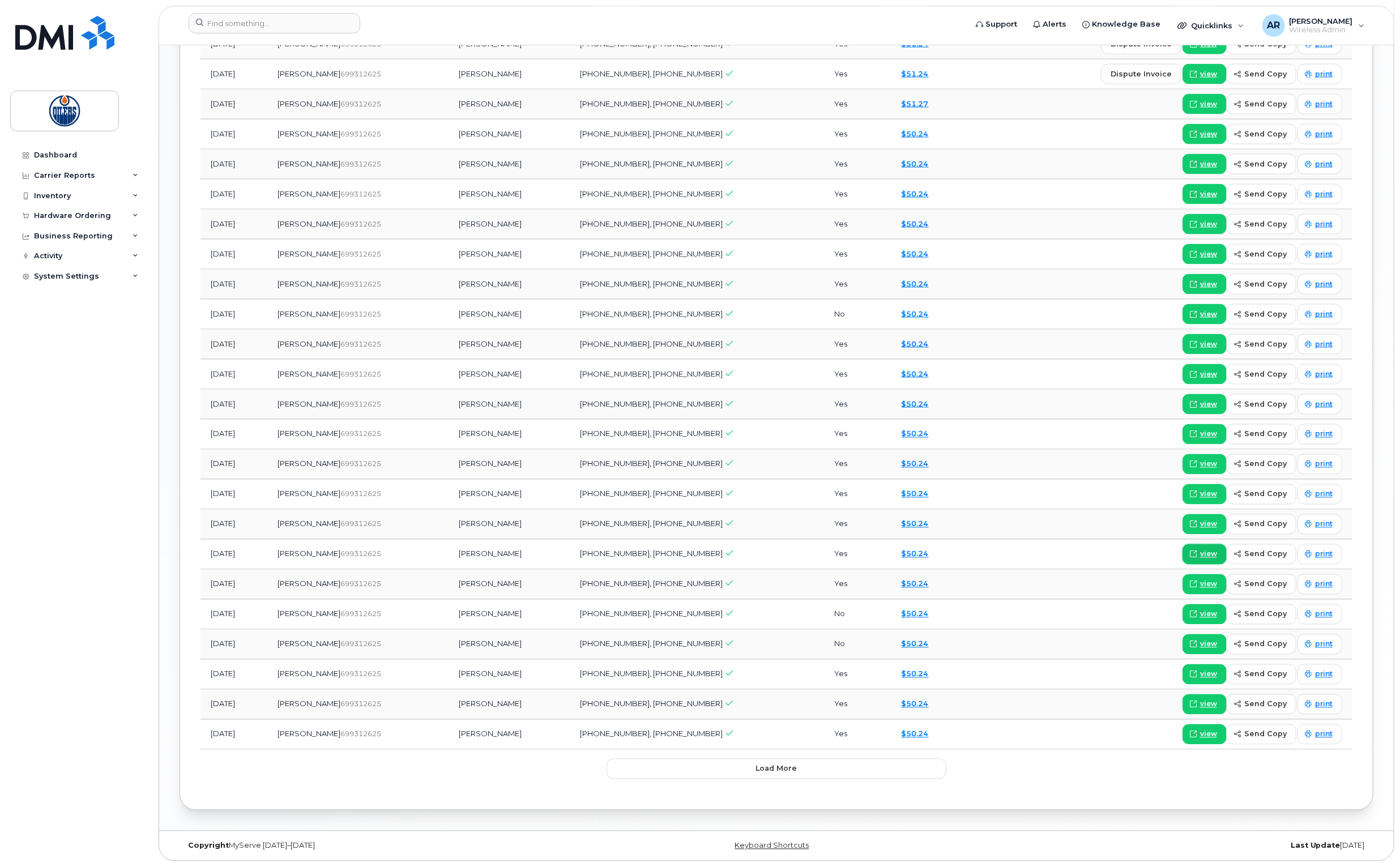
click at [1216, 551] on span "view" at bounding box center [1209, 555] width 17 height 10
click at [1221, 470] on link "view" at bounding box center [1205, 465] width 44 height 20
click at [1207, 341] on span "view" at bounding box center [1209, 344] width 17 height 10
click at [1211, 281] on span "view" at bounding box center [1209, 285] width 17 height 10
click at [1207, 194] on span "view" at bounding box center [1209, 194] width 17 height 10
